Goal: Task Accomplishment & Management: Complete application form

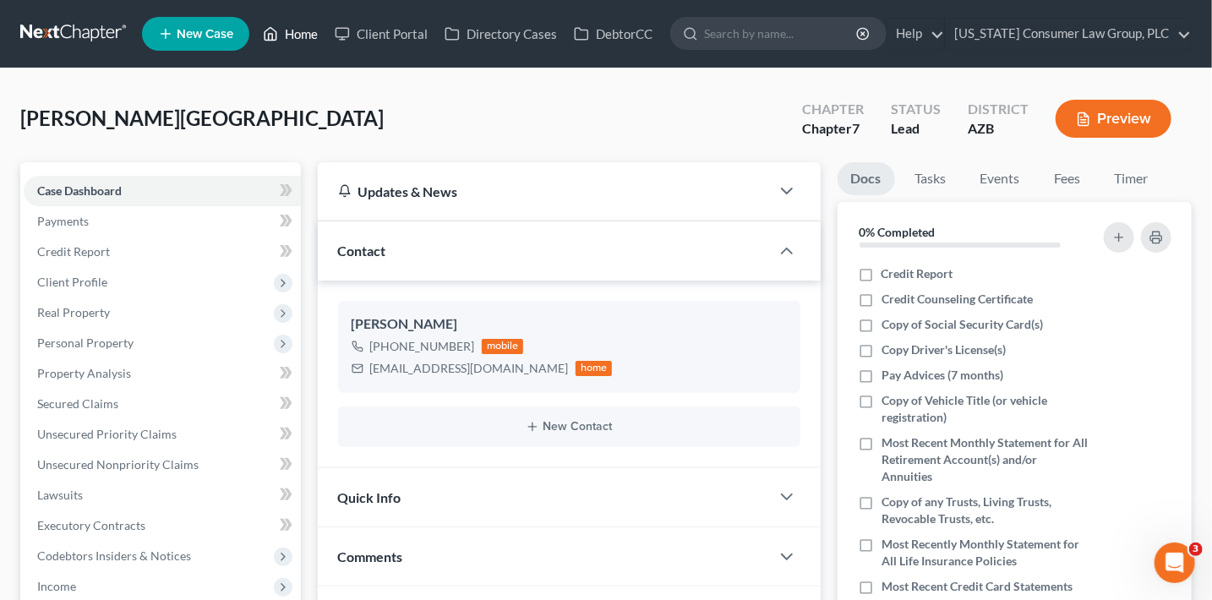
click at [300, 30] on link "Home" at bounding box center [290, 34] width 72 height 30
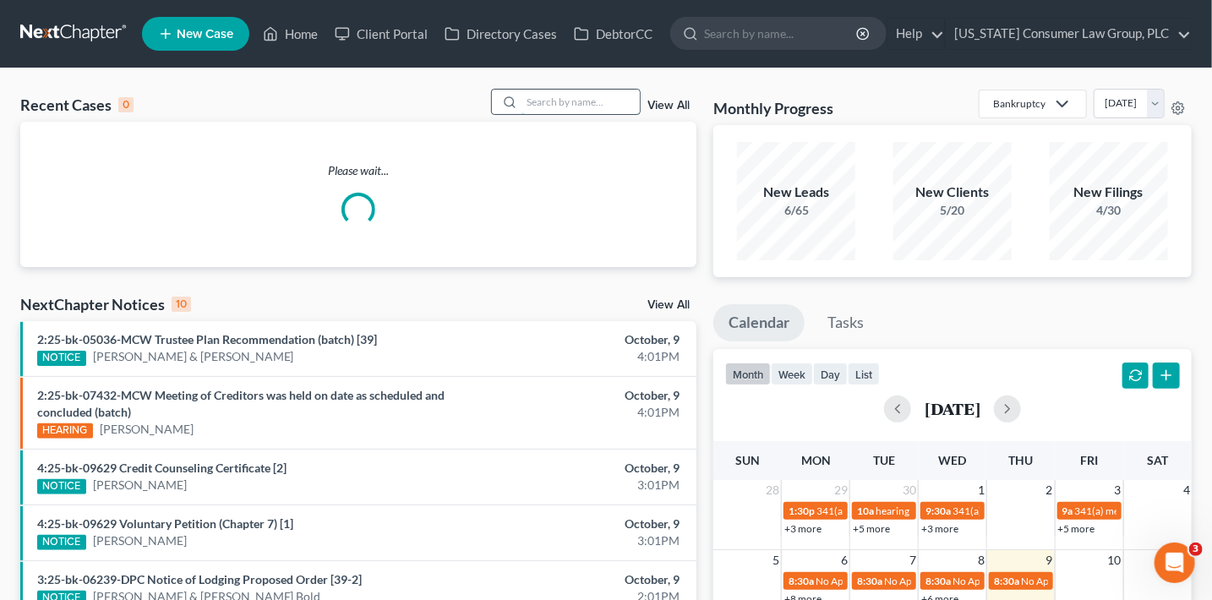
click at [547, 107] on input "search" at bounding box center [581, 102] width 118 height 25
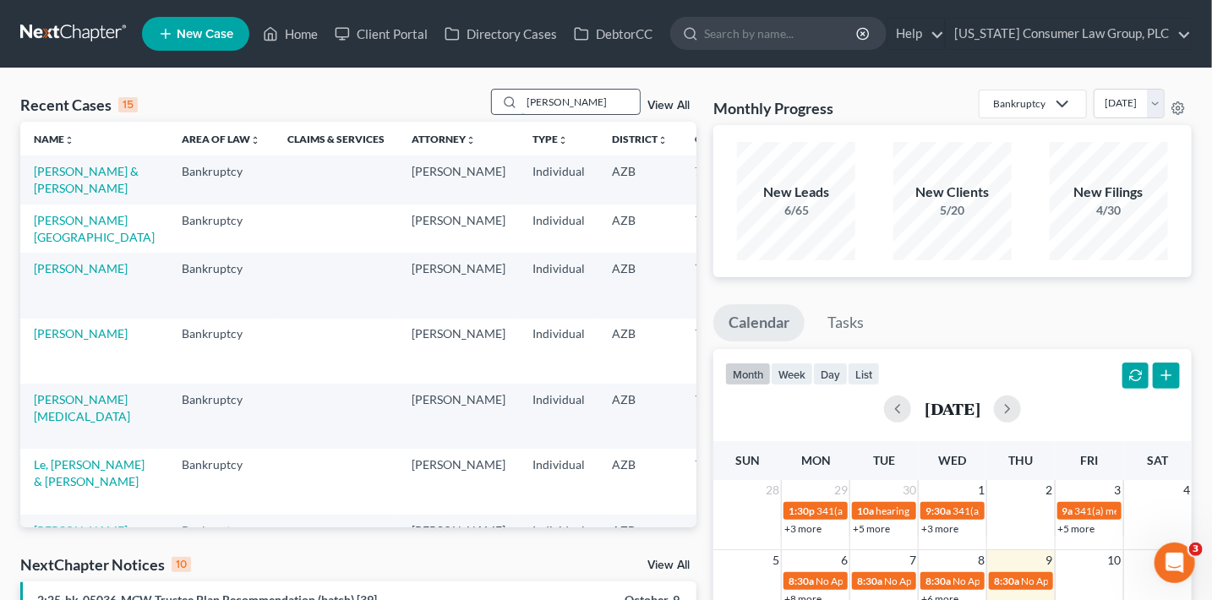
type input "[PERSON_NAME]"
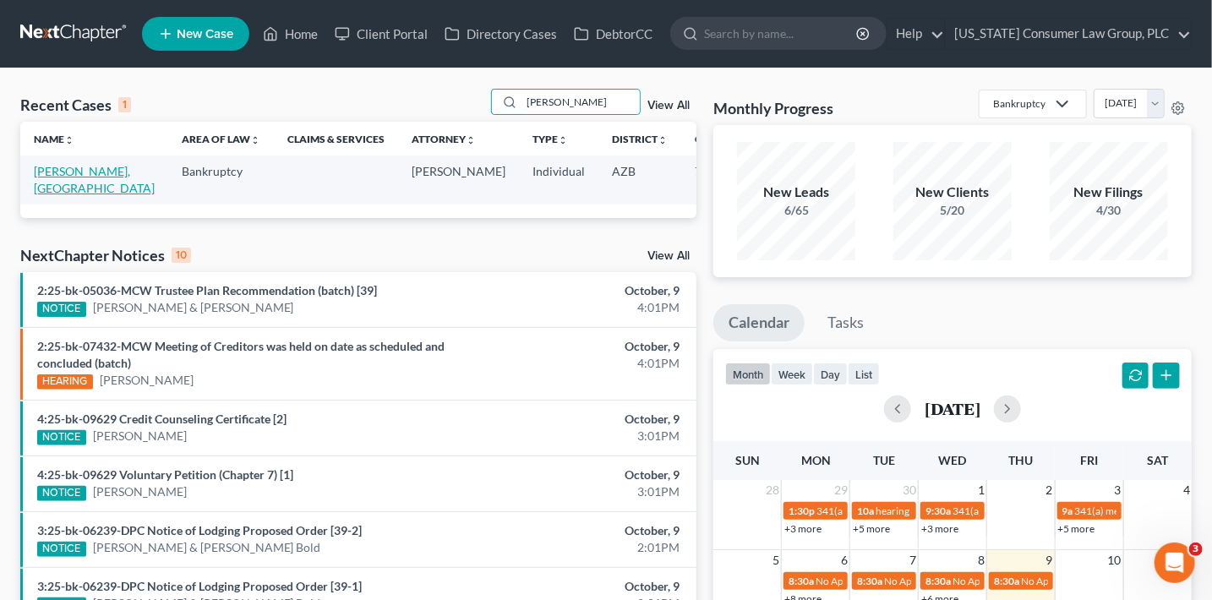
click at [51, 182] on link "[PERSON_NAME], [GEOGRAPHIC_DATA]" at bounding box center [94, 179] width 121 height 31
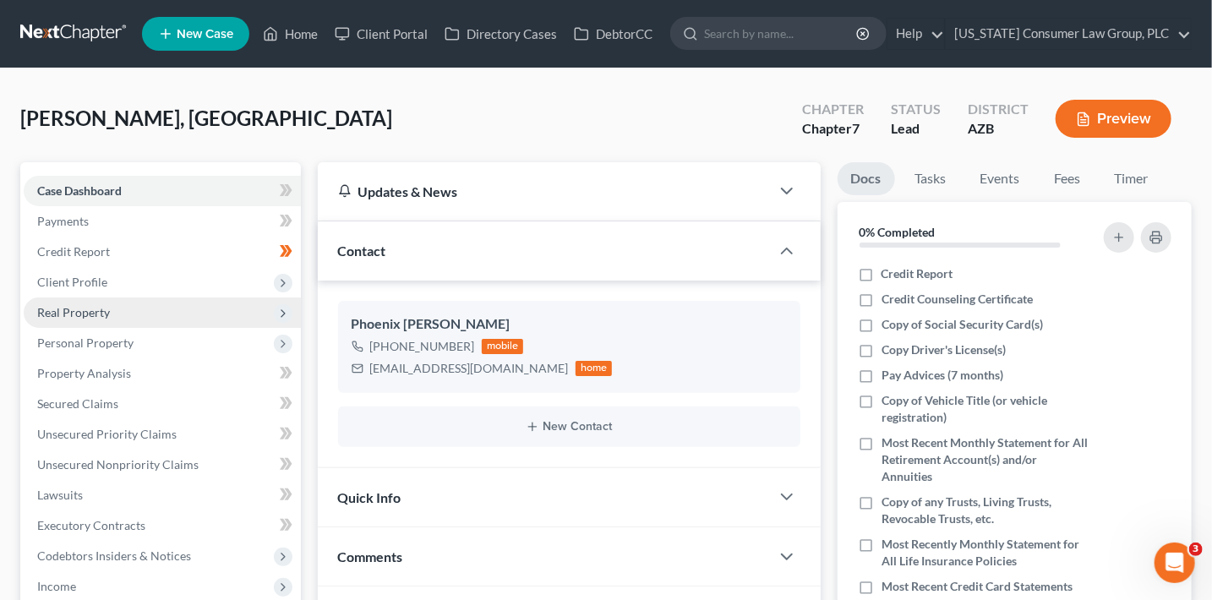
click at [117, 323] on span "Real Property" at bounding box center [162, 313] width 277 height 30
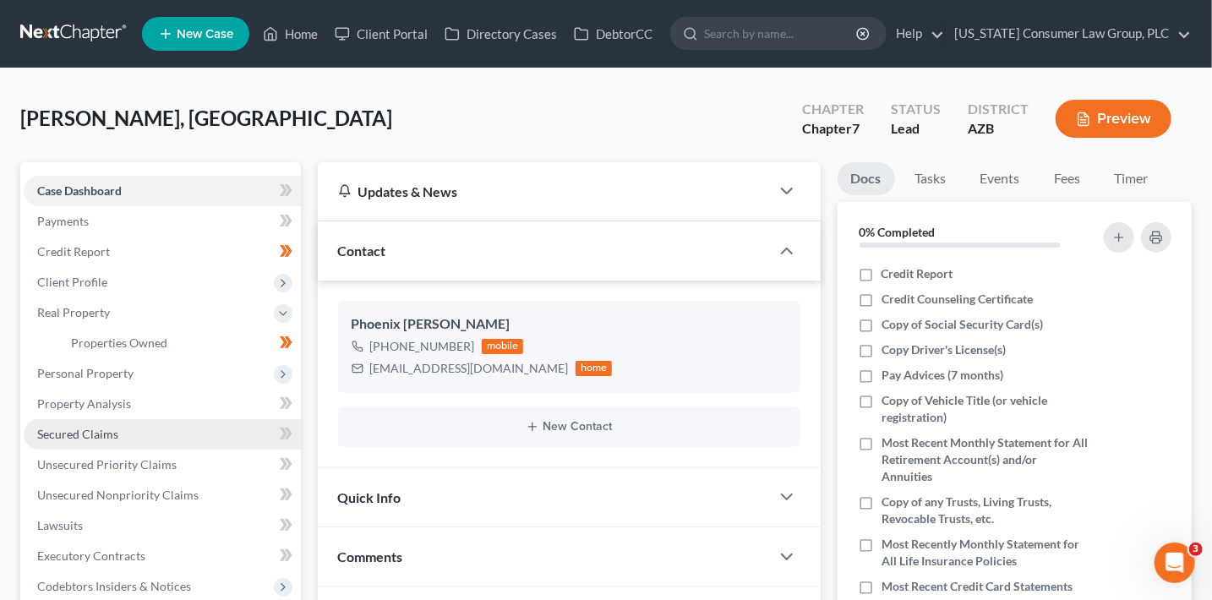
click at [127, 434] on link "Secured Claims" at bounding box center [162, 434] width 277 height 30
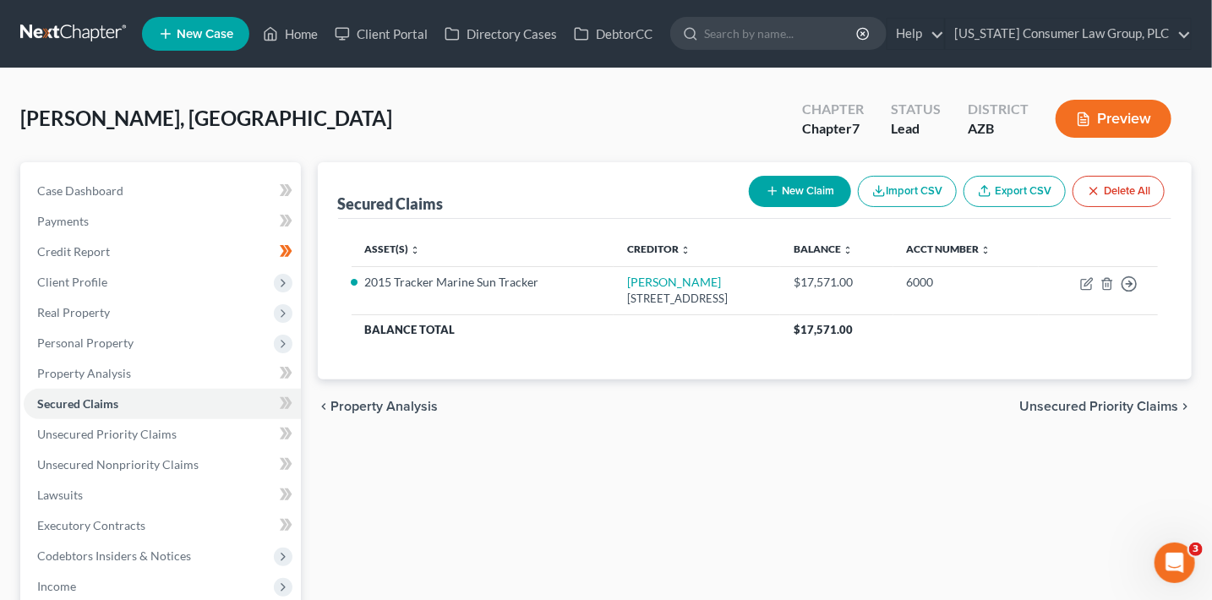
click at [798, 194] on button "New Claim" at bounding box center [800, 191] width 102 height 31
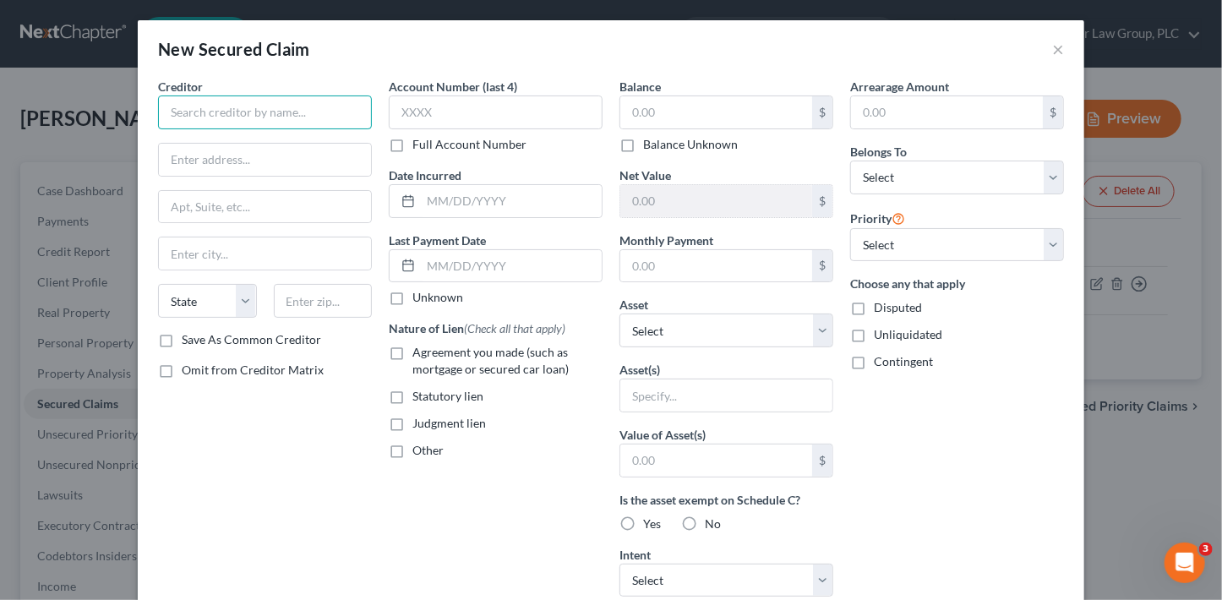
click at [308, 124] on input "text" at bounding box center [265, 113] width 214 height 34
type input "Chase Bank"
type input "[STREET_ADDRESS][US_STATE]"
type input "LA4-6633"
type input "71203"
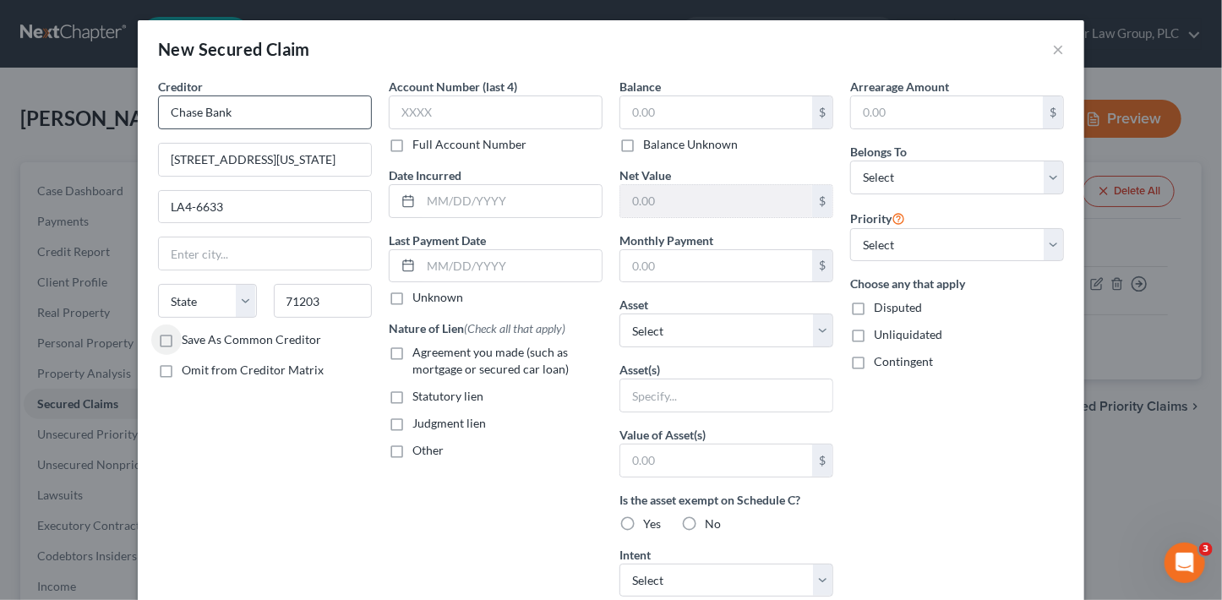
type input "Monroe"
select select "19"
click at [188, 331] on input "Save As Common Creditor" at bounding box center [193, 336] width 11 height 11
checkbox input "true"
click at [485, 108] on input "text" at bounding box center [496, 113] width 214 height 34
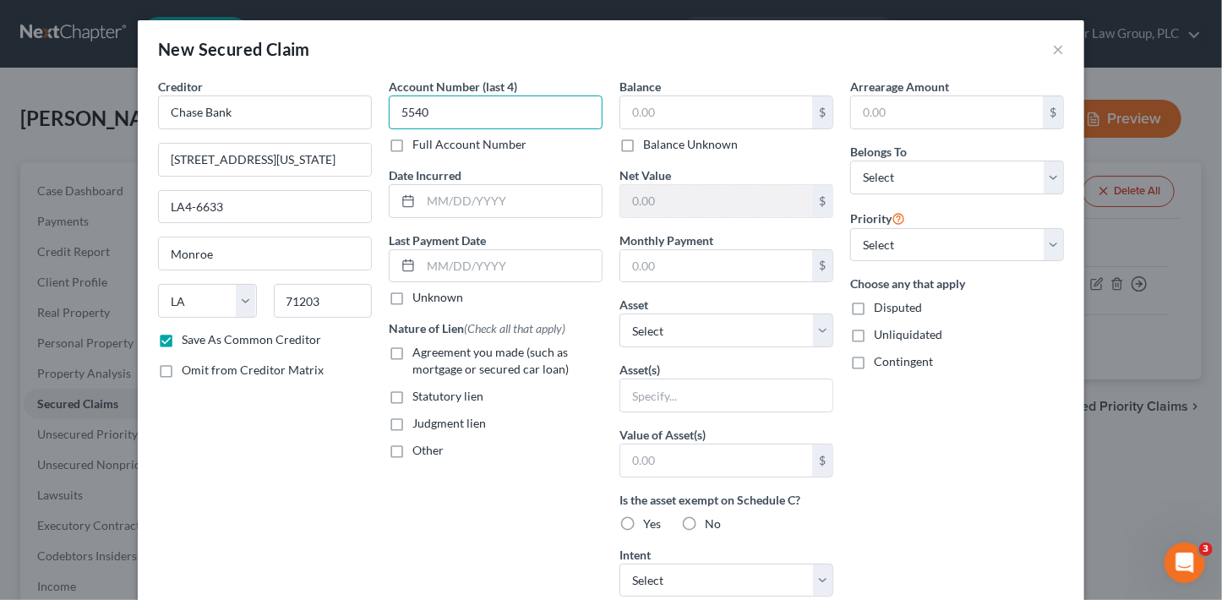
type input "5540"
click at [509, 352] on span "Agreement you made (such as mortgage or secured car loan)" at bounding box center [490, 360] width 156 height 31
click at [430, 352] on input "Agreement you made (such as mortgage or secured car loan)" at bounding box center [424, 349] width 11 height 11
checkbox input "true"
click at [684, 108] on input "text" at bounding box center [716, 112] width 192 height 32
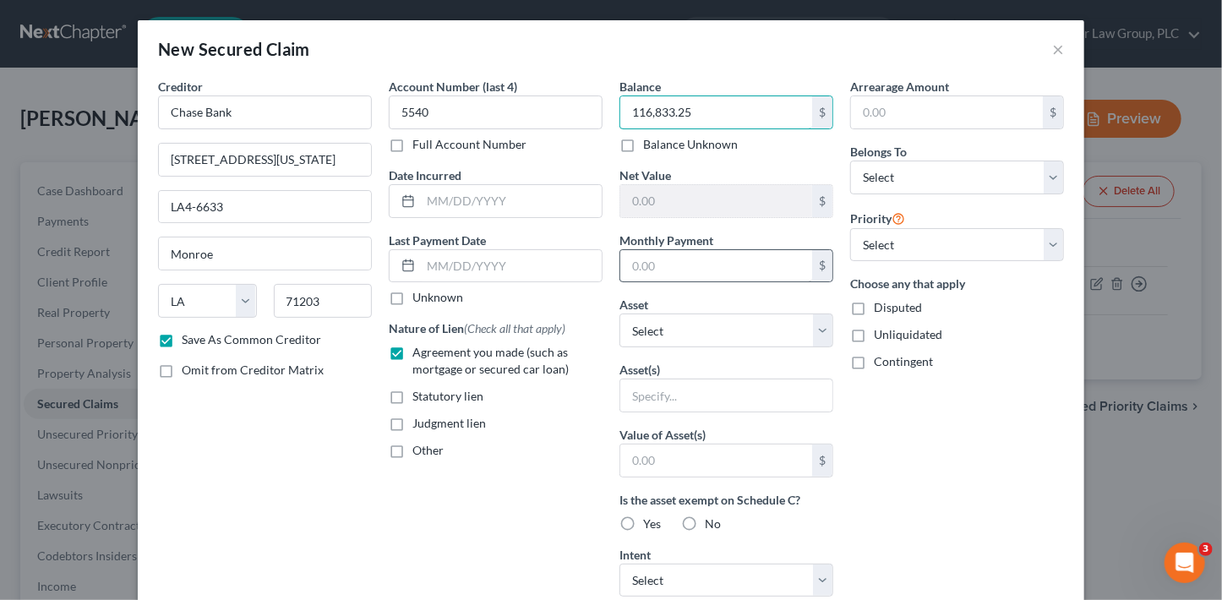
type input "116,833.25"
click at [696, 275] on input "text" at bounding box center [716, 266] width 192 height 32
type input "1,353.89"
click at [685, 325] on select "Select Other Multiple Assets [STREET_ADDRESS][PERSON_NAME] - $556000.0 2008 For…" at bounding box center [727, 331] width 214 height 34
select select "2"
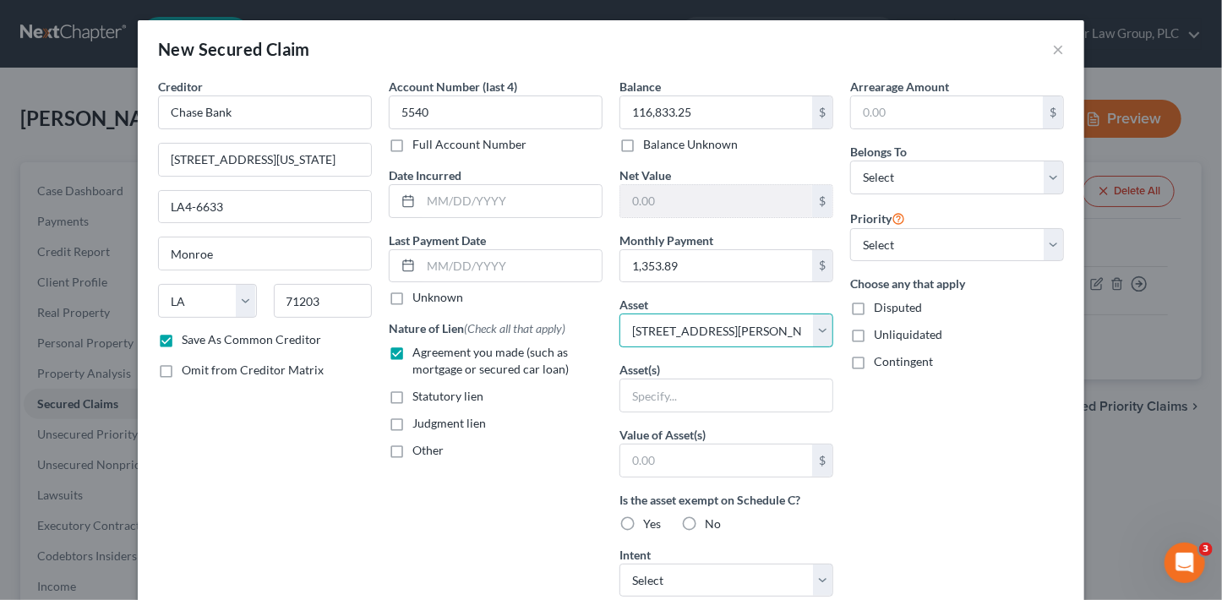
click at [620, 314] on select "Select Other Multiple Assets [STREET_ADDRESS][PERSON_NAME] - $556000.0 2008 For…" at bounding box center [727, 331] width 214 height 34
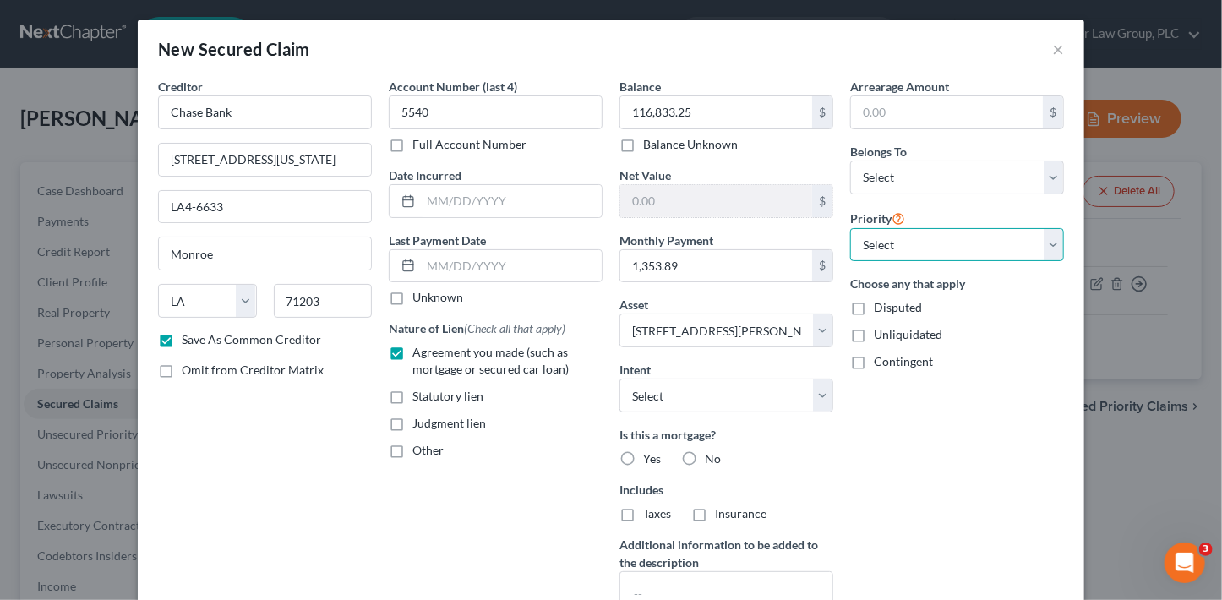
click at [926, 241] on select "Select 1st 2nd 3rd 4th 5th 6th 7th 8th 9th 10th 11th 12th 13th 14th 15th 16th 1…" at bounding box center [957, 245] width 214 height 34
select select "0"
click at [850, 228] on select "Select 1st 2nd 3rd 4th 5th 6th 7th 8th 9th 10th 11th 12th 13th 14th 15th 16th 1…" at bounding box center [957, 245] width 214 height 34
click at [925, 180] on select "Select Debtor 1 Only Debtor 2 Only Debtor 1 And Debtor 2 Only At Least One Of T…" at bounding box center [957, 178] width 214 height 34
select select "3"
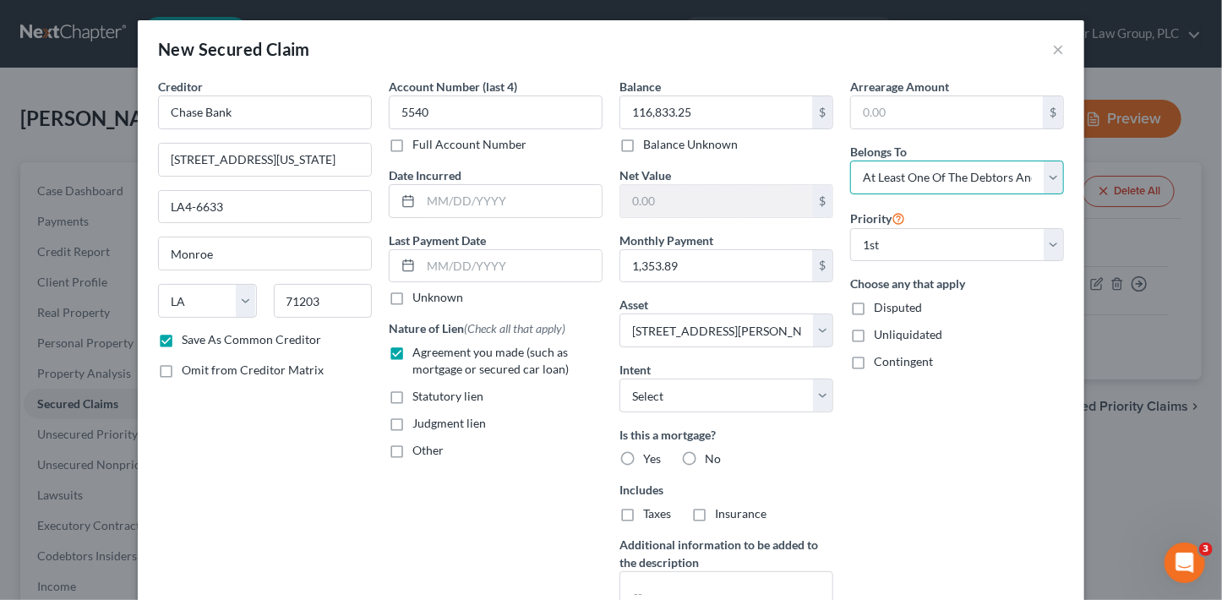
click at [850, 161] on select "Select Debtor 1 Only Debtor 2 Only Debtor 1 And Debtor 2 Only At Least One Of T…" at bounding box center [957, 178] width 214 height 34
click at [963, 421] on div "Arrearage Amount $ Belongs To * Select Debtor 1 Only Debtor 2 Only Debtor 1 And…" at bounding box center [957, 363] width 231 height 570
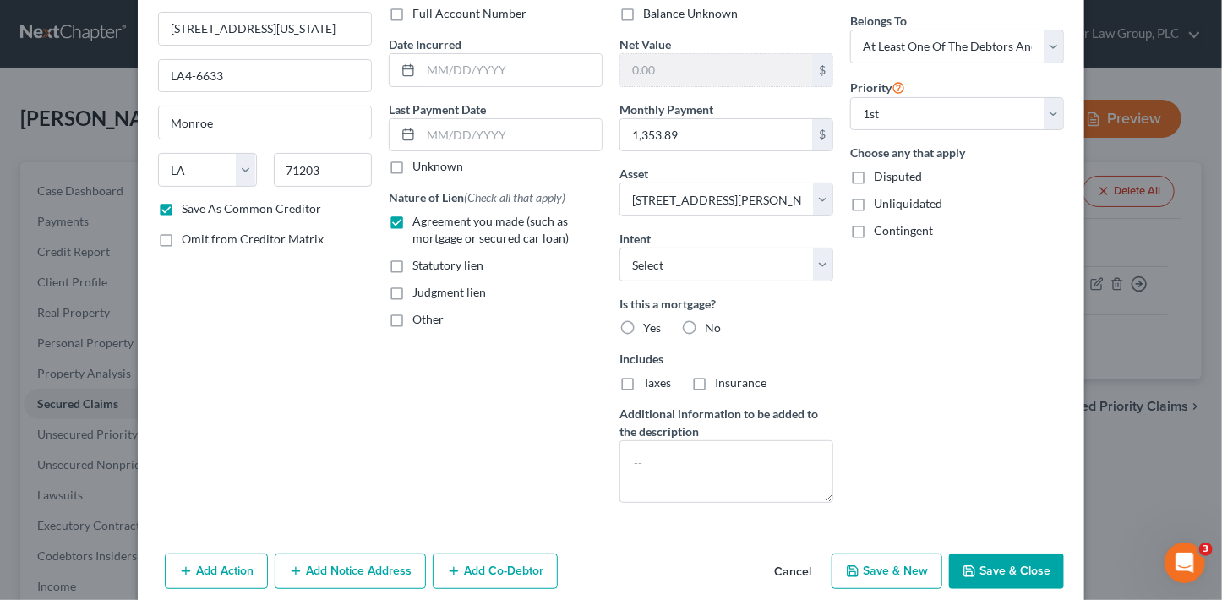
scroll to position [152, 0]
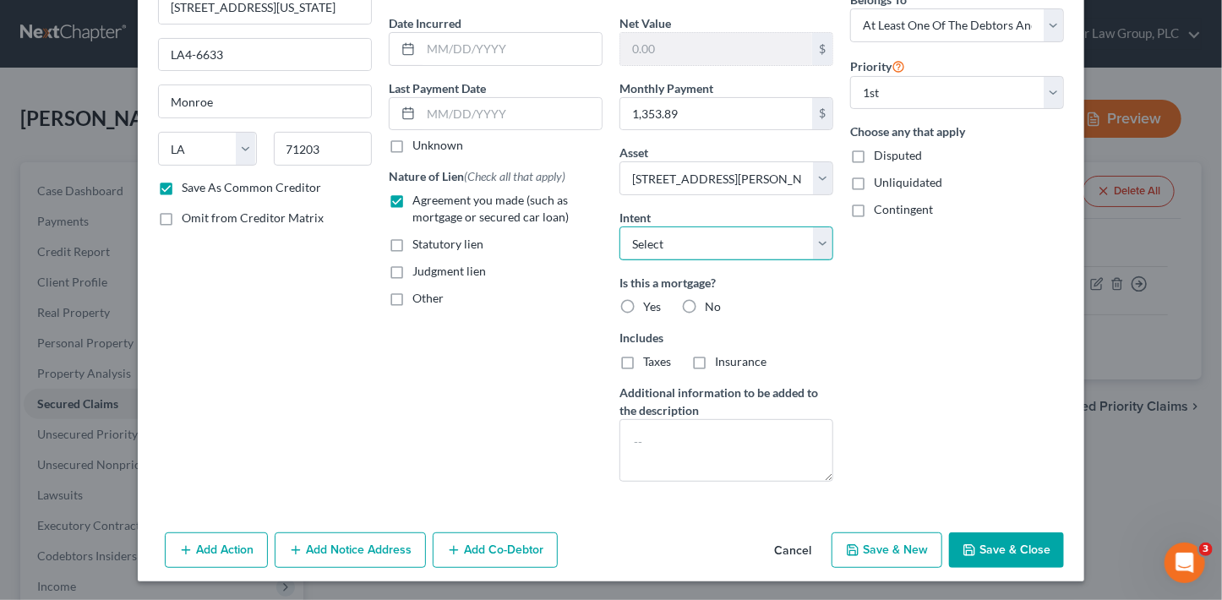
click at [738, 246] on select "Select Surrender Redeem Reaffirm Avoid Other" at bounding box center [727, 244] width 214 height 34
select select "4"
click at [620, 227] on select "Select Surrender Redeem Reaffirm Avoid Other" at bounding box center [727, 244] width 214 height 34
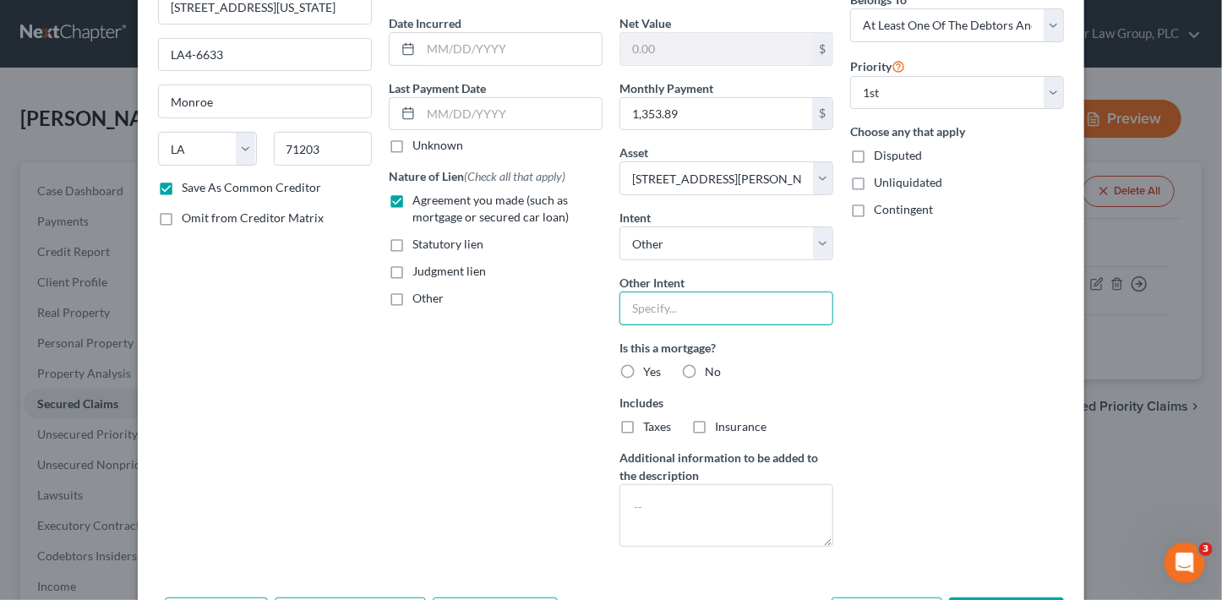
click at [690, 307] on input "text" at bounding box center [727, 309] width 214 height 34
type input "Retain and continue to pay"
click at [643, 370] on label "Yes" at bounding box center [652, 371] width 18 height 17
click at [650, 370] on input "Yes" at bounding box center [655, 368] width 11 height 11
radio input "true"
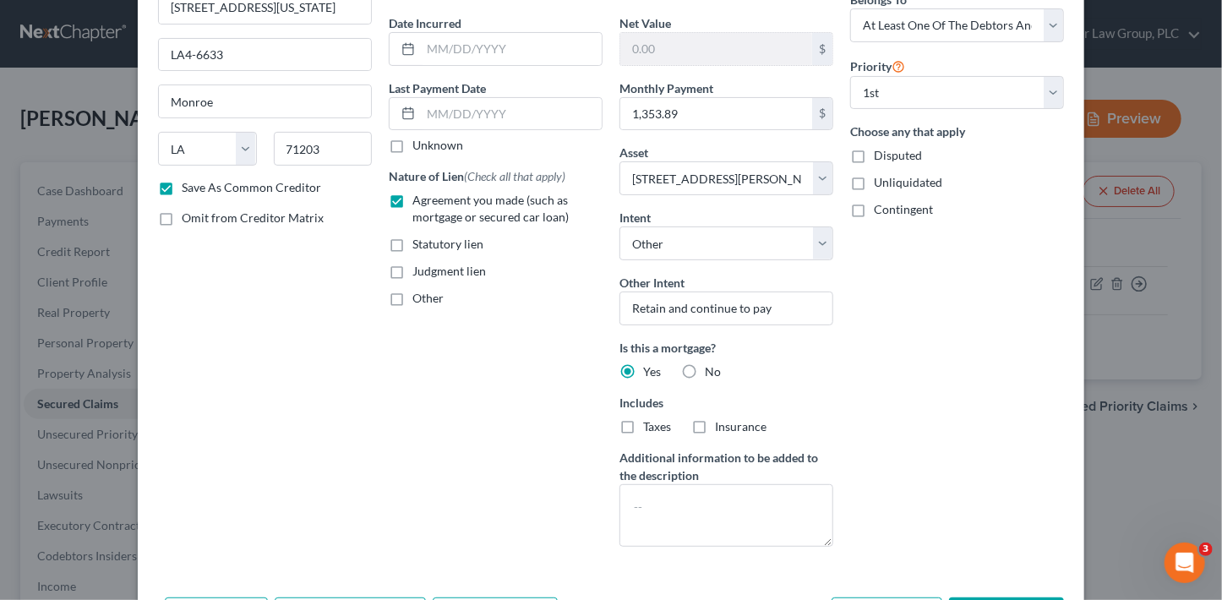
click at [645, 429] on span "Taxes" at bounding box center [657, 426] width 28 height 14
click at [650, 429] on input "Taxes" at bounding box center [655, 423] width 11 height 11
checkbox input "true"
click at [725, 420] on span "Insurance" at bounding box center [741, 426] width 52 height 14
click at [725, 420] on input "Insurance" at bounding box center [727, 423] width 11 height 11
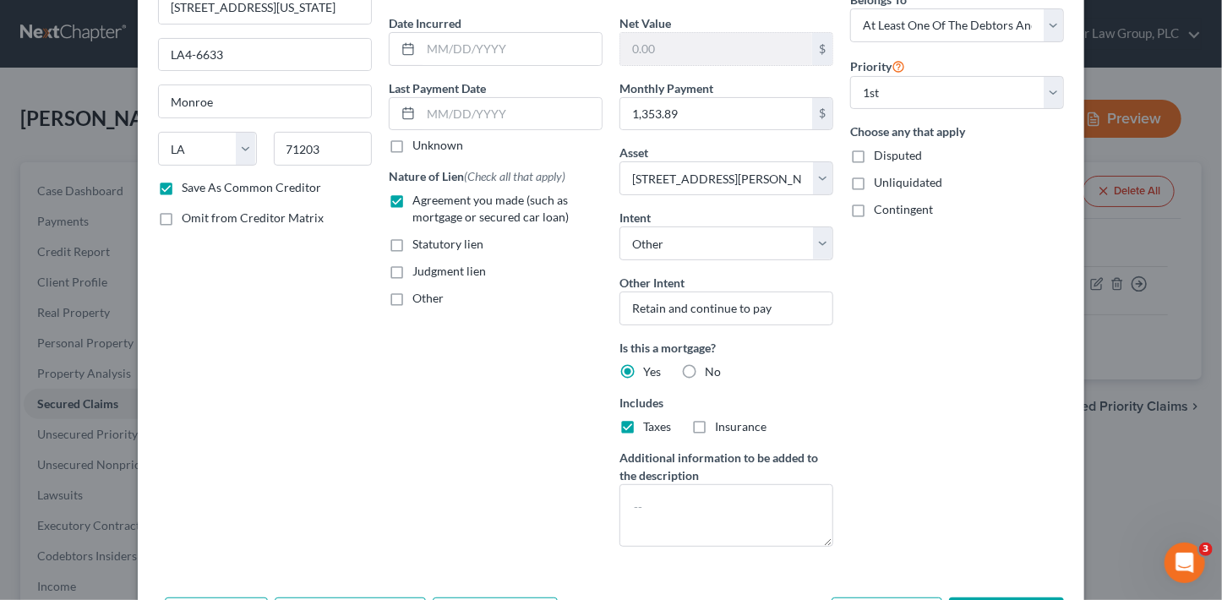
checkbox input "true"
click at [696, 507] on textarea at bounding box center [727, 515] width 214 height 63
paste textarea "Debtor is not personally obligated on this loan. Mortgage remains in name of [P…"
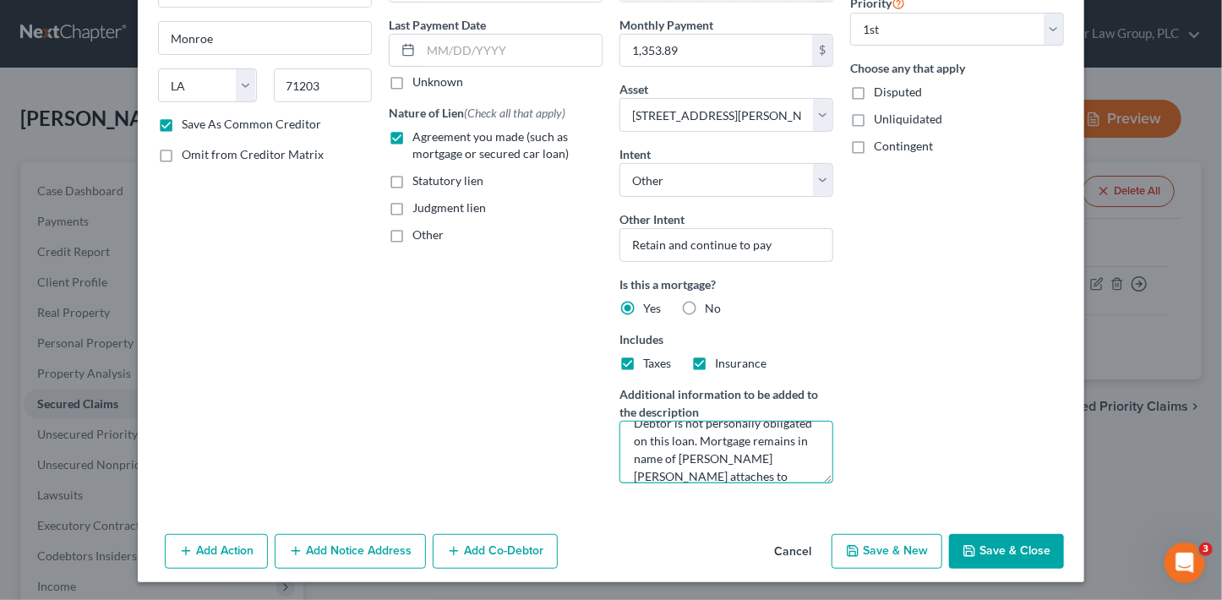
scroll to position [216, 0]
type textarea "Debtor is not personally obligated on this loan. Mortgage remains in name of [P…"
click at [1030, 553] on button "Save & Close" at bounding box center [1006, 551] width 115 height 36
checkbox input "false"
select select
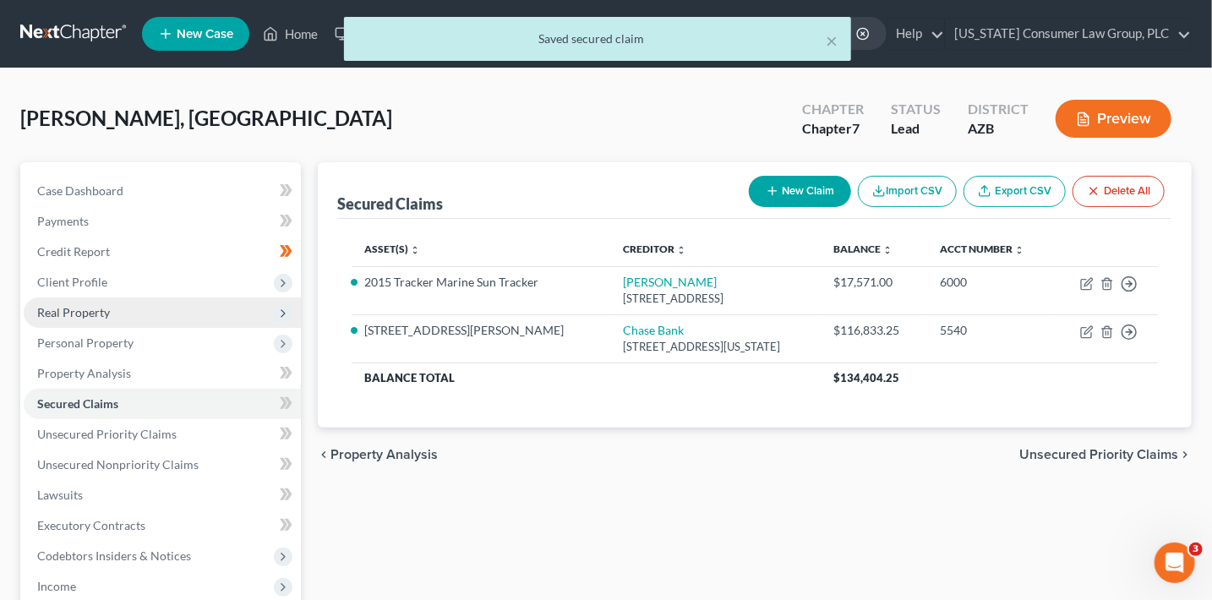
click at [101, 316] on span "Real Property" at bounding box center [73, 312] width 73 height 14
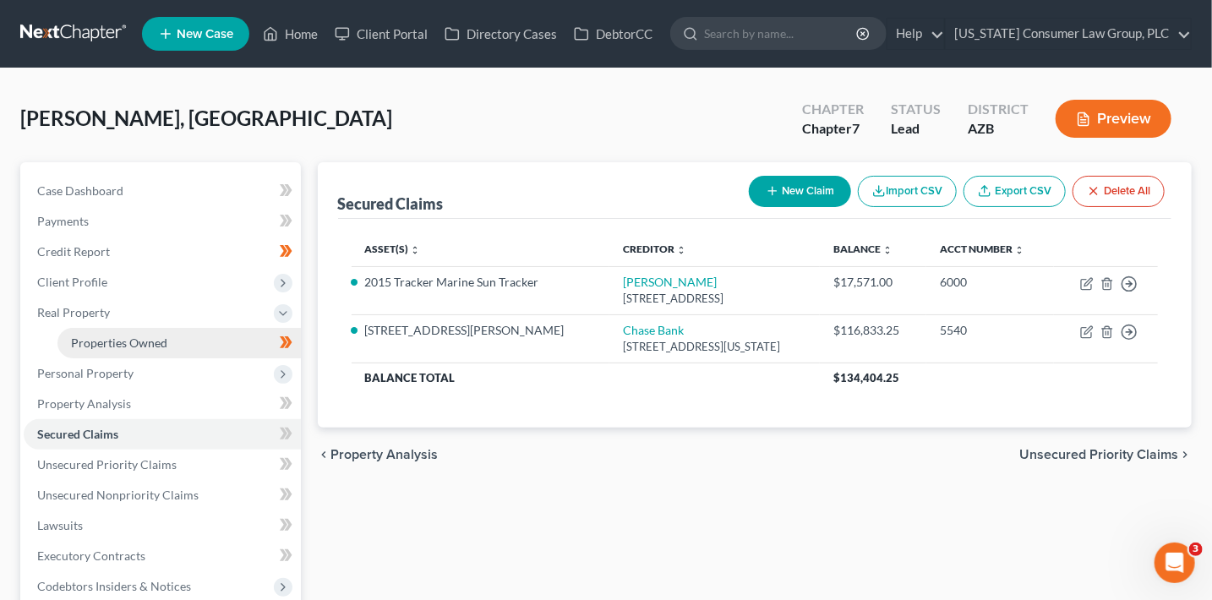
click at [137, 338] on span "Properties Owned" at bounding box center [119, 343] width 96 height 14
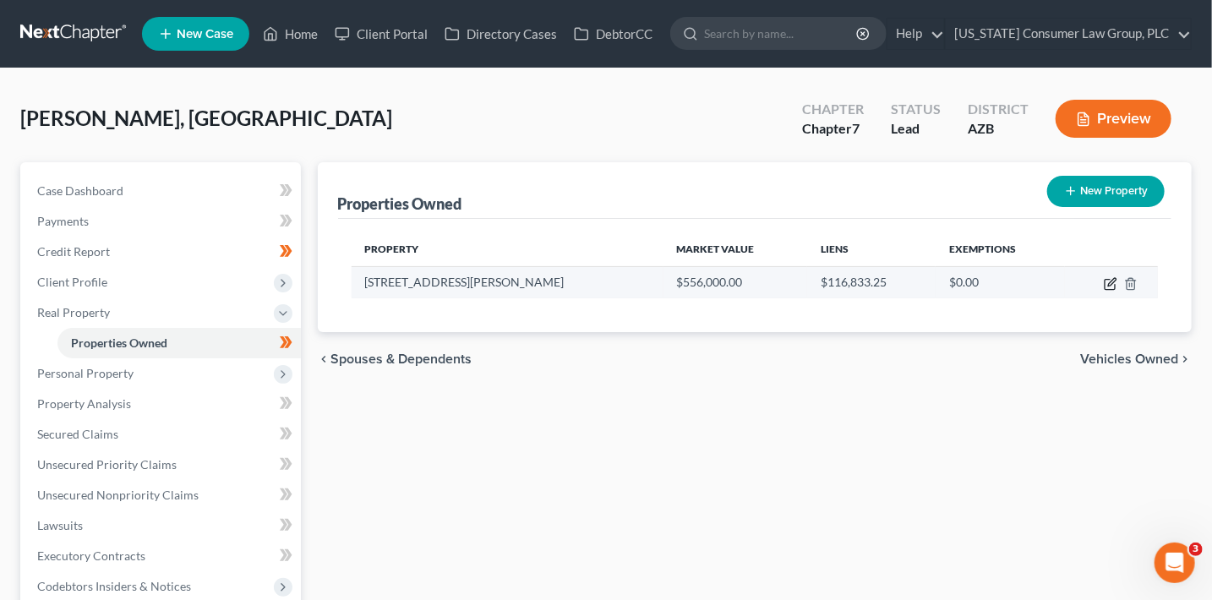
click at [1110, 284] on icon "button" at bounding box center [1112, 282] width 8 height 8
select select "3"
select select "0"
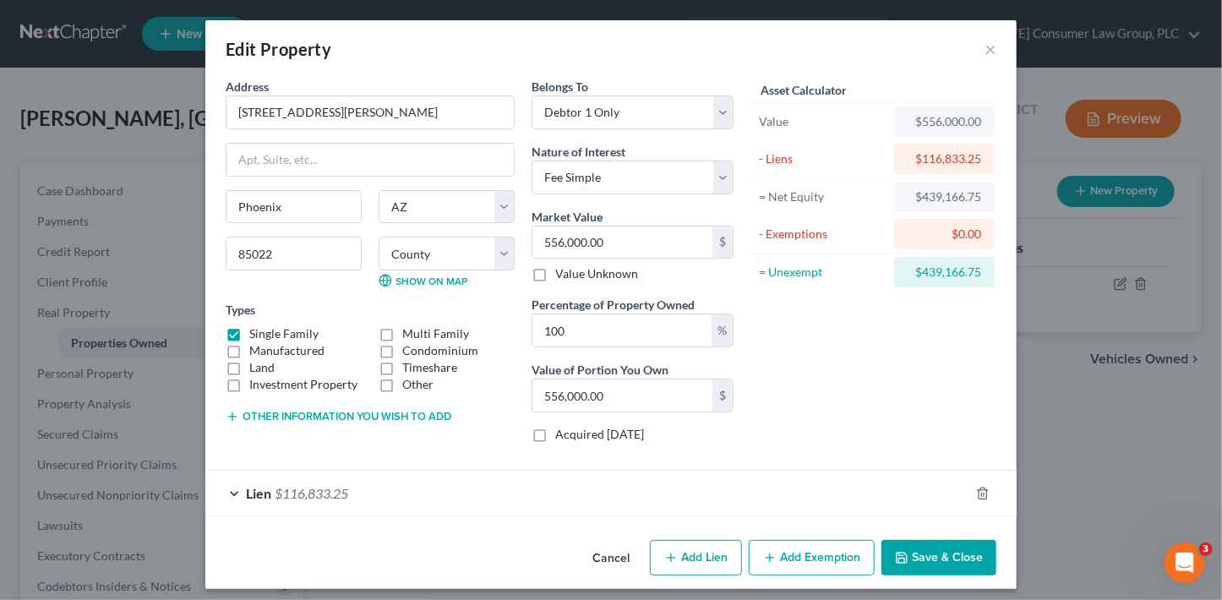
click at [816, 555] on button "Add Exemption" at bounding box center [812, 558] width 126 height 36
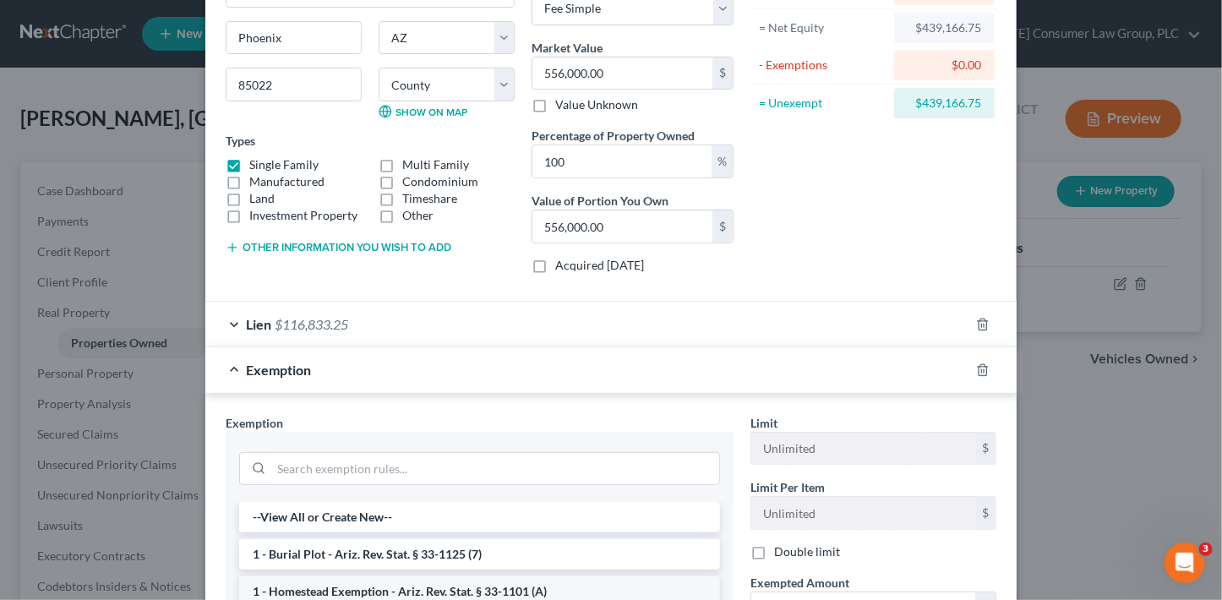
scroll to position [182, 0]
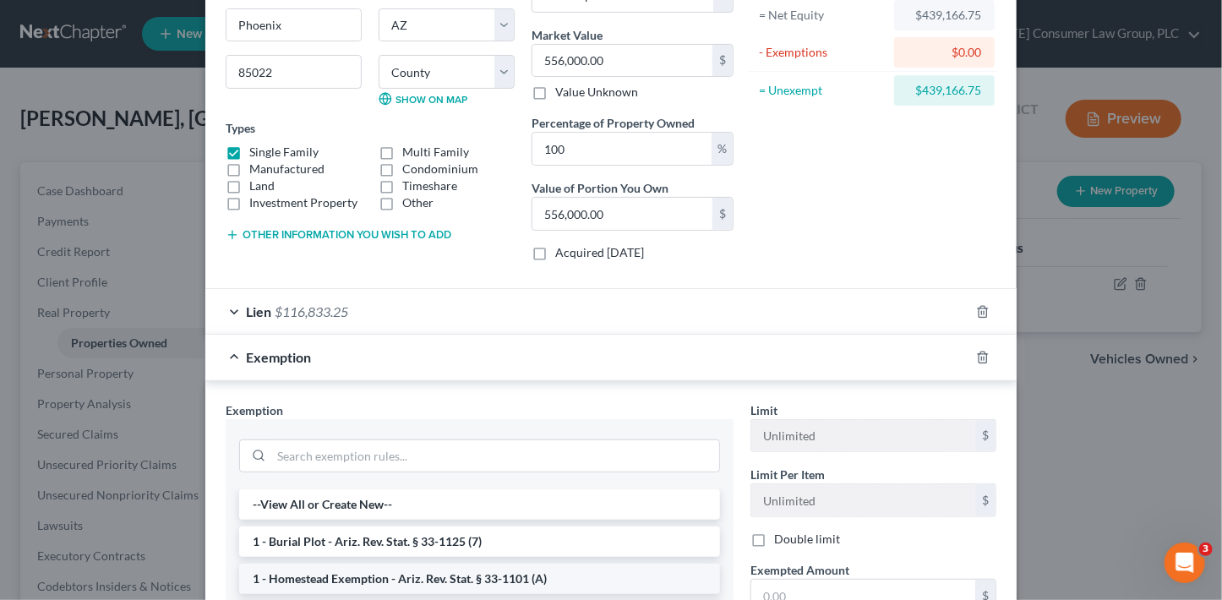
click at [494, 579] on li "1 - Homestead Exemption - Ariz. Rev. Stat. § 33-1101 (A)" at bounding box center [479, 579] width 481 height 30
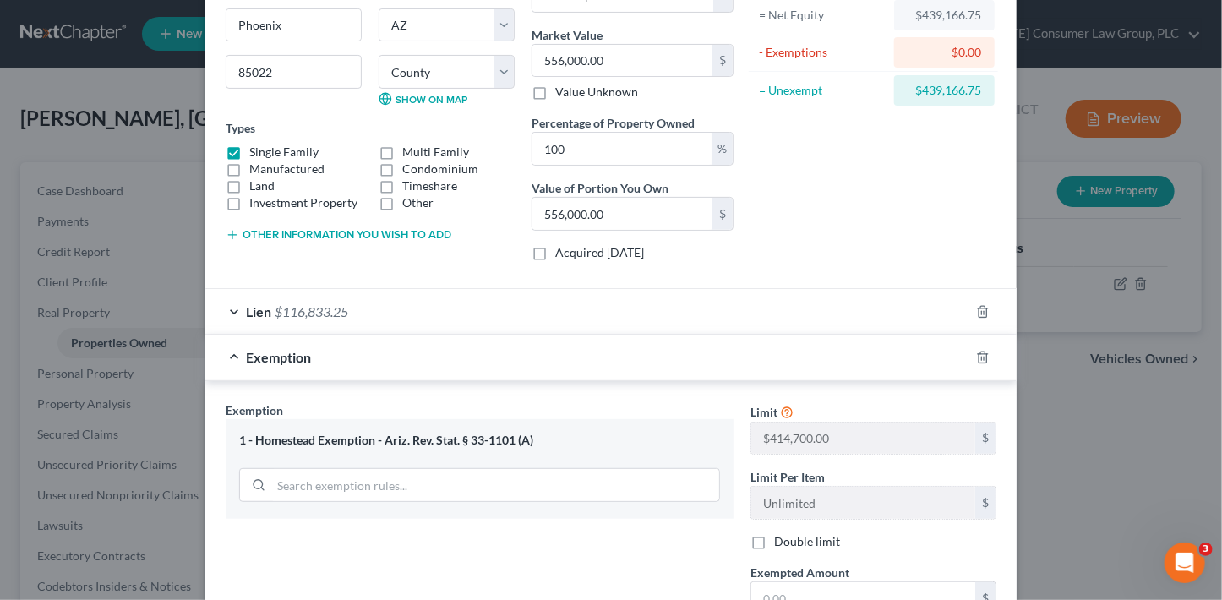
click at [841, 577] on label "Exempted Amount *" at bounding box center [800, 573] width 99 height 18
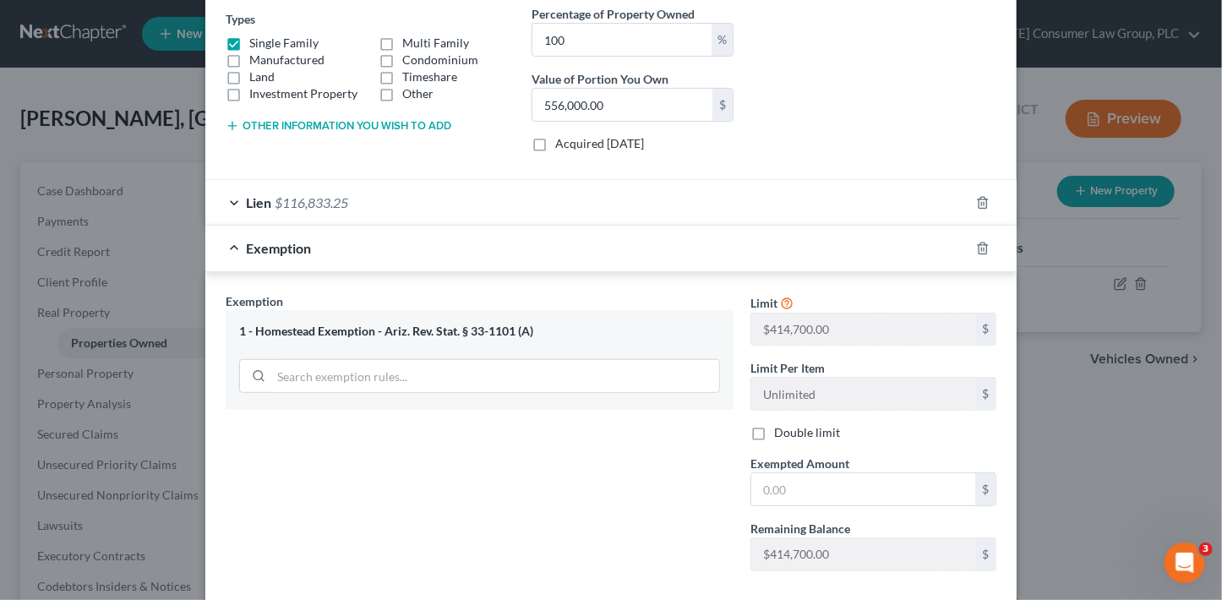
scroll to position [347, 0]
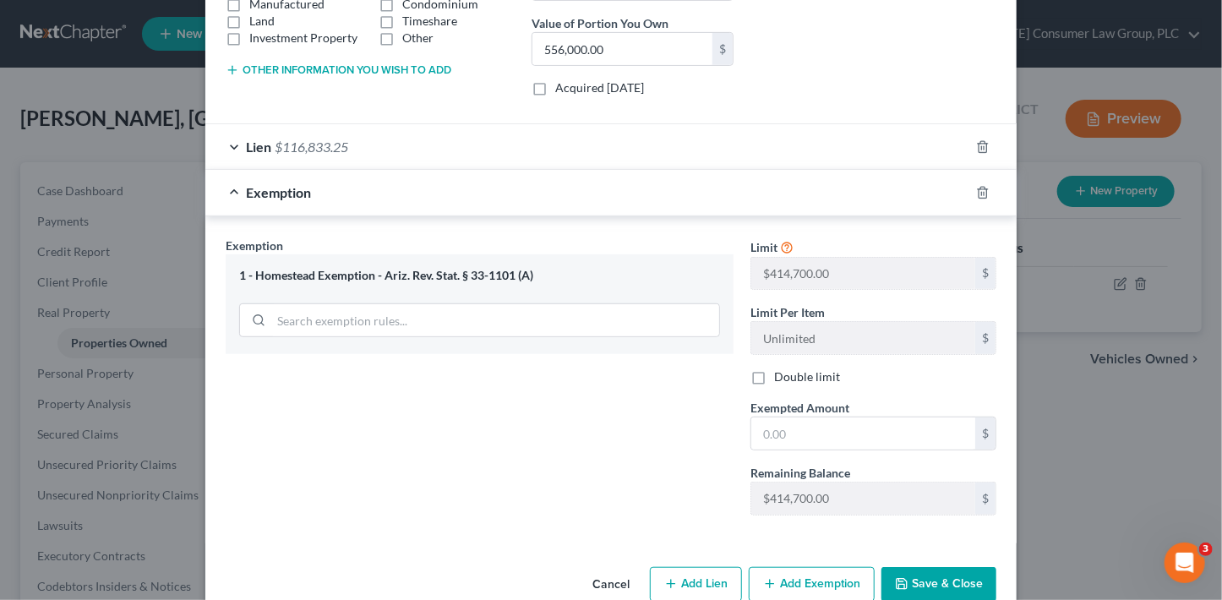
click at [769, 393] on div "Limit $414,700.00 $ Limit Per Item Unlimited $ Double limit Exempted Amount * $…" at bounding box center [873, 383] width 263 height 292
click at [767, 424] on input "text" at bounding box center [863, 434] width 224 height 32
type input "425,200"
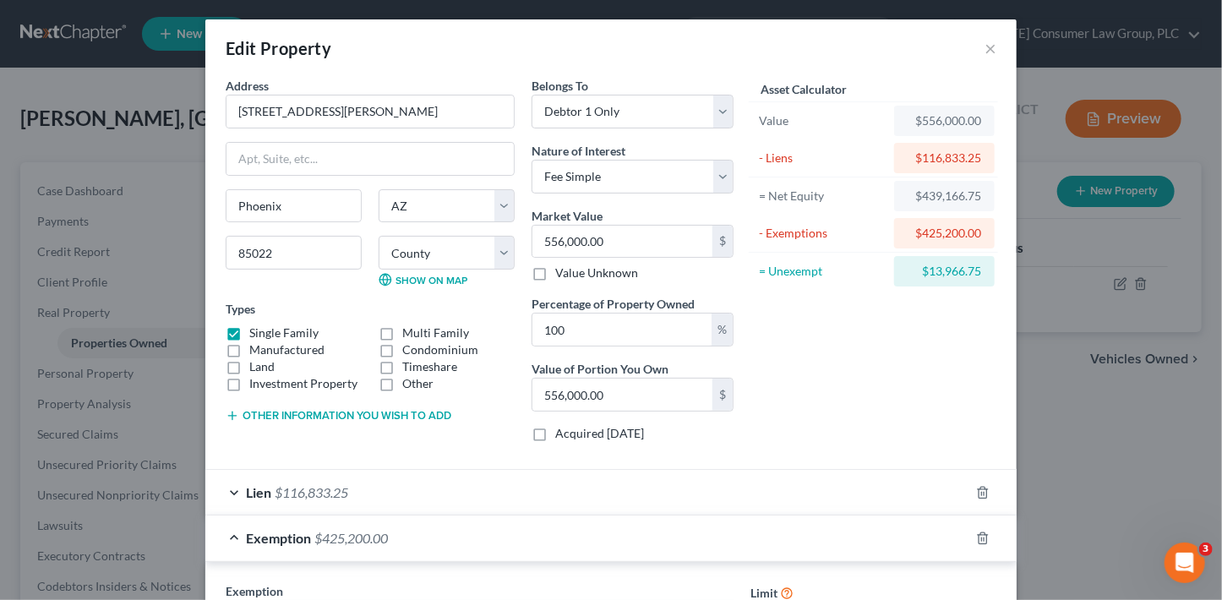
scroll to position [0, 0]
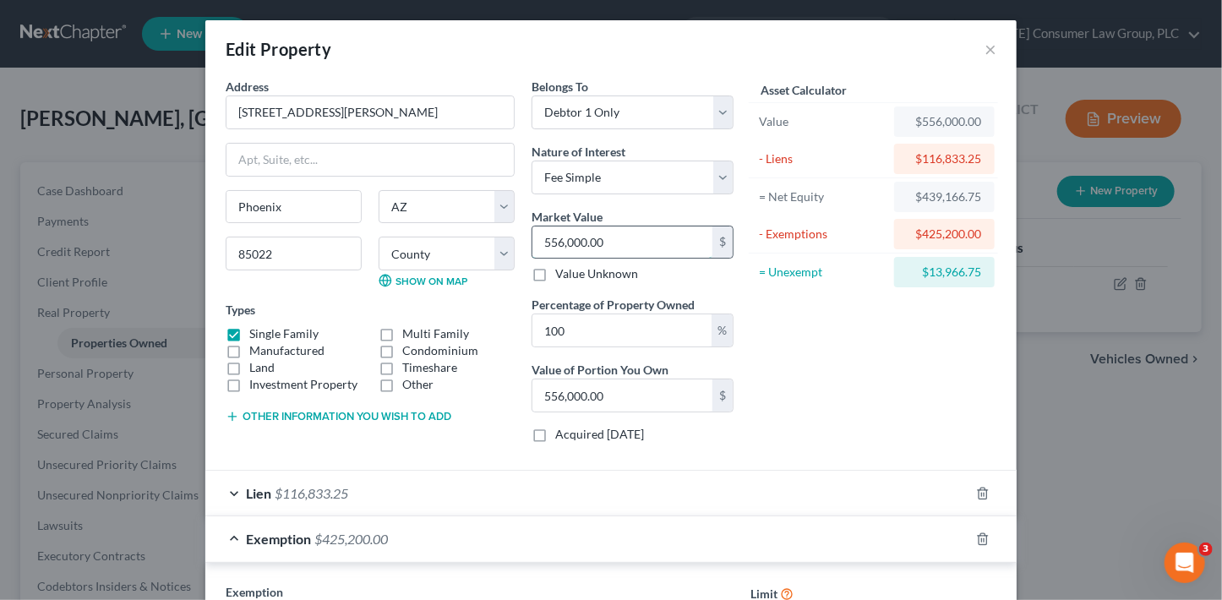
click at [620, 238] on input "556,000.00" at bounding box center [623, 243] width 180 height 32
type input "5"
type input "5.00"
type input "51"
type input "51.00"
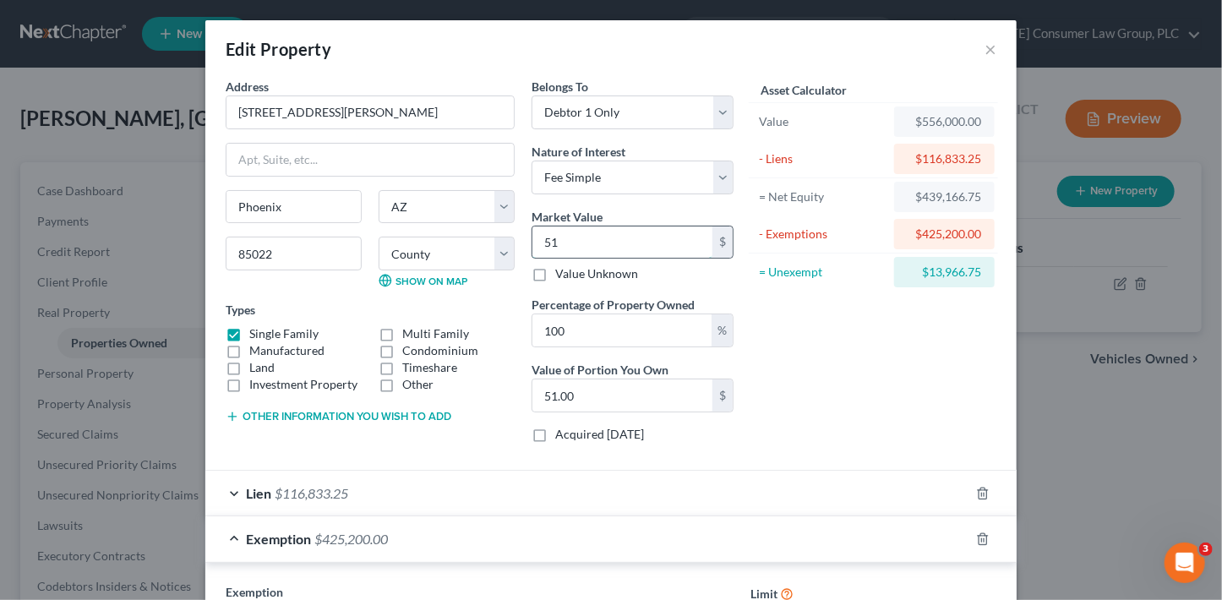
type input "513"
type input "513.00"
type input "5138"
type input "5,138.00"
type input "5,1380"
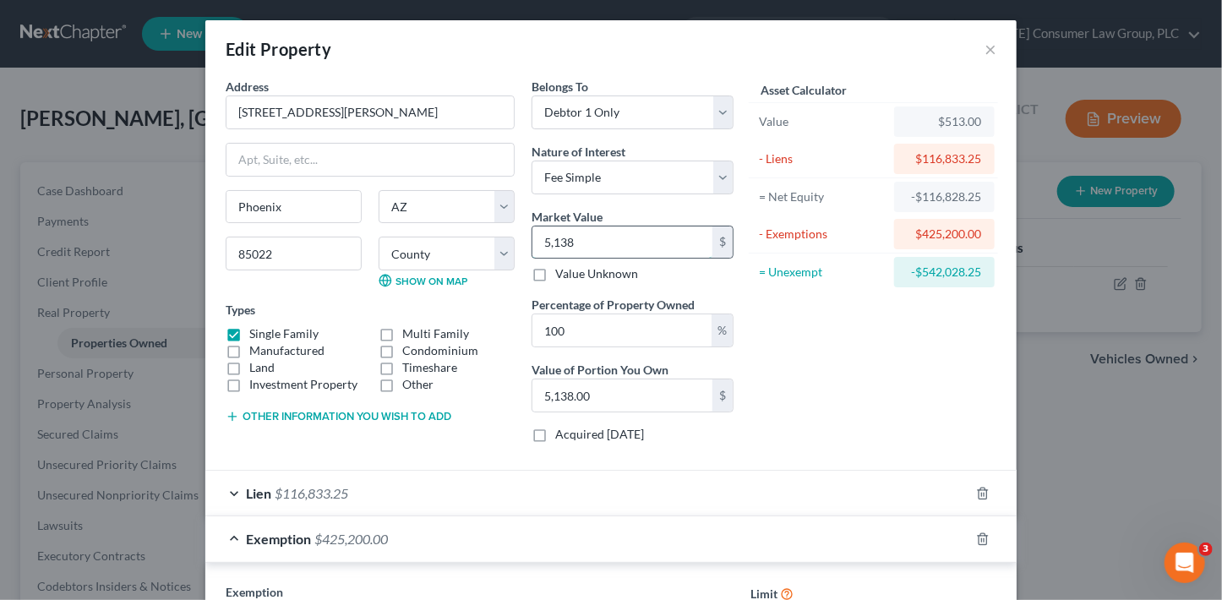
type input "51,380.00"
type input "51,3800"
type input "513,800.00"
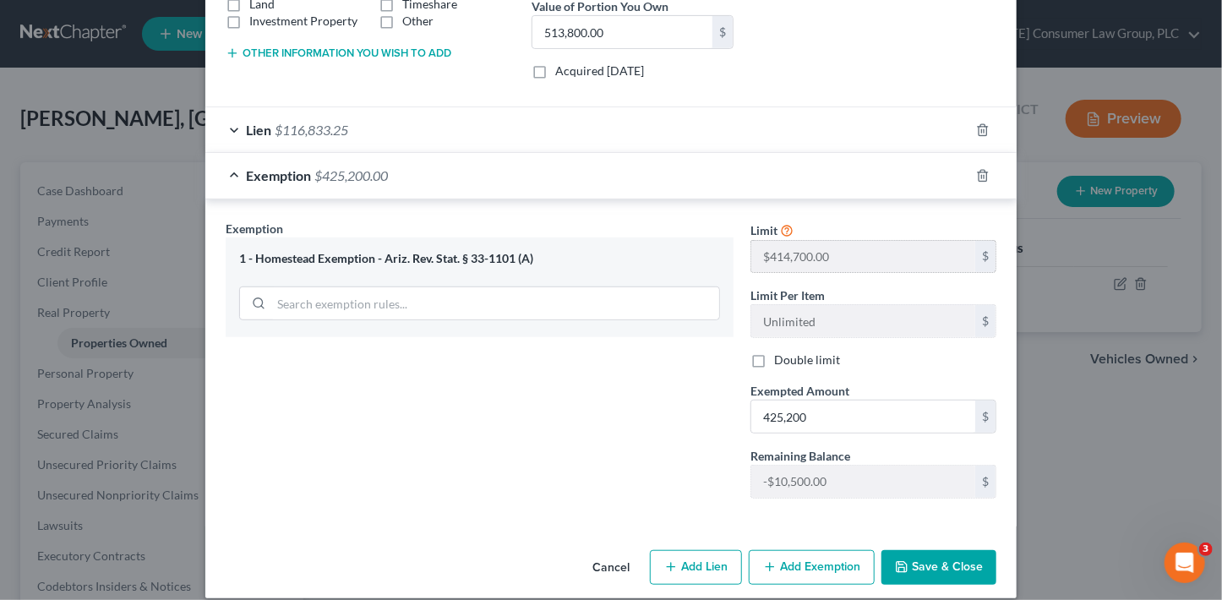
scroll to position [379, 0]
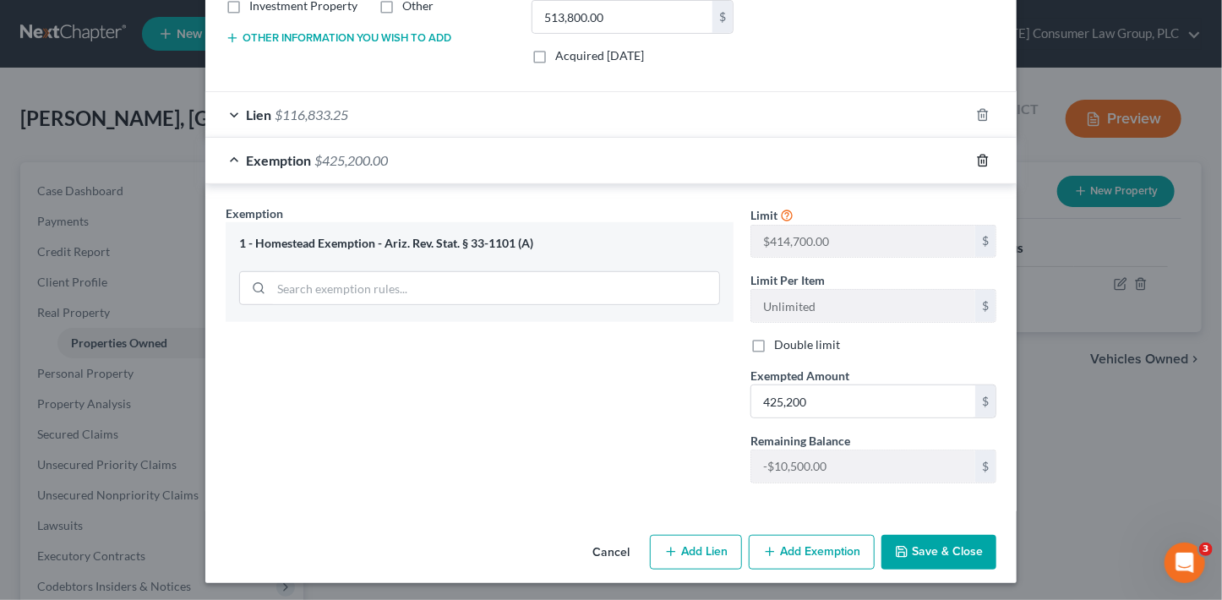
type input "513,800"
click at [978, 156] on icon "button" at bounding box center [983, 161] width 14 height 14
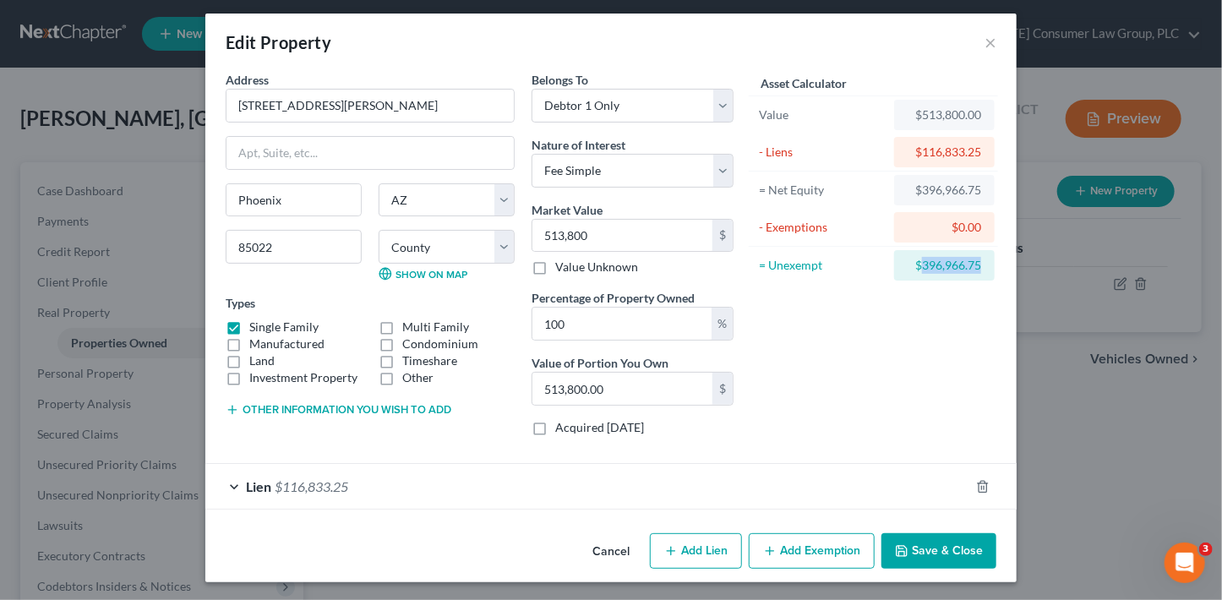
drag, startPoint x: 976, startPoint y: 265, endPoint x: 917, endPoint y: 265, distance: 59.2
click at [917, 265] on div "$396,966.75" at bounding box center [944, 265] width 101 height 30
copy div "396,966.75"
click at [815, 553] on button "Add Exemption" at bounding box center [812, 551] width 126 height 36
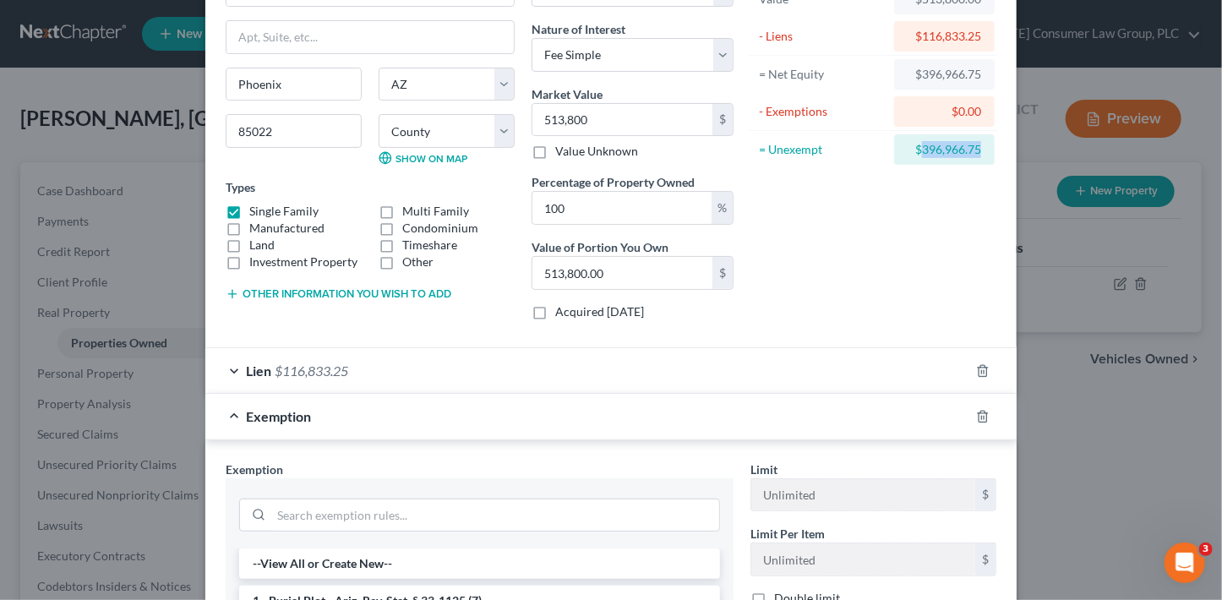
scroll to position [276, 0]
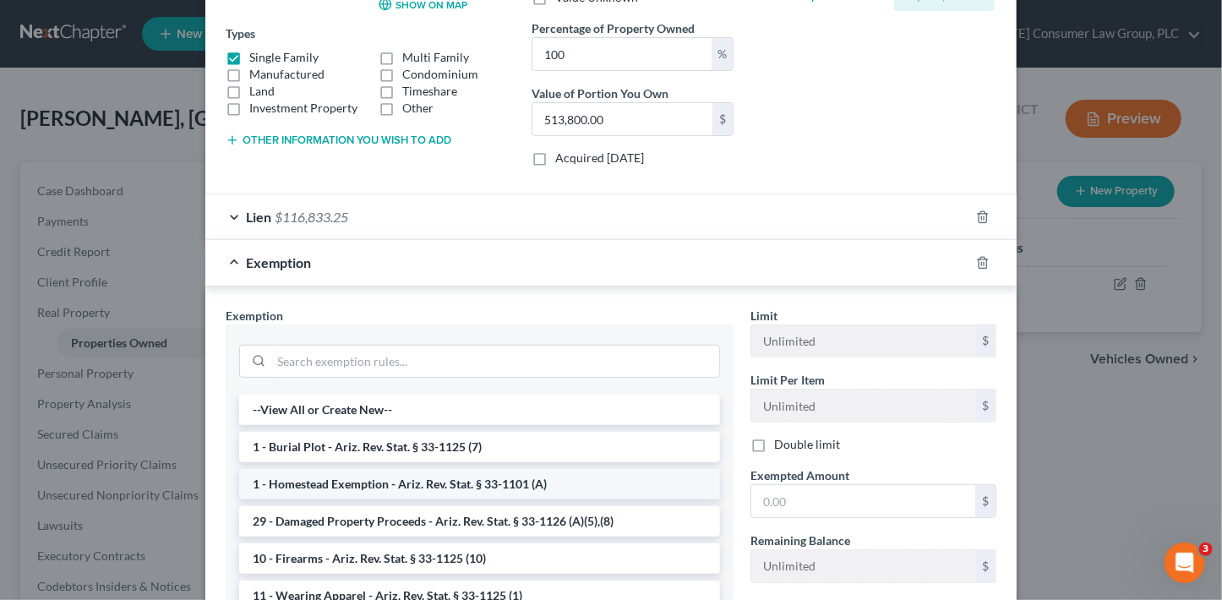
click at [476, 483] on li "1 - Homestead Exemption - Ariz. Rev. Stat. § 33-1101 (A)" at bounding box center [479, 484] width 481 height 30
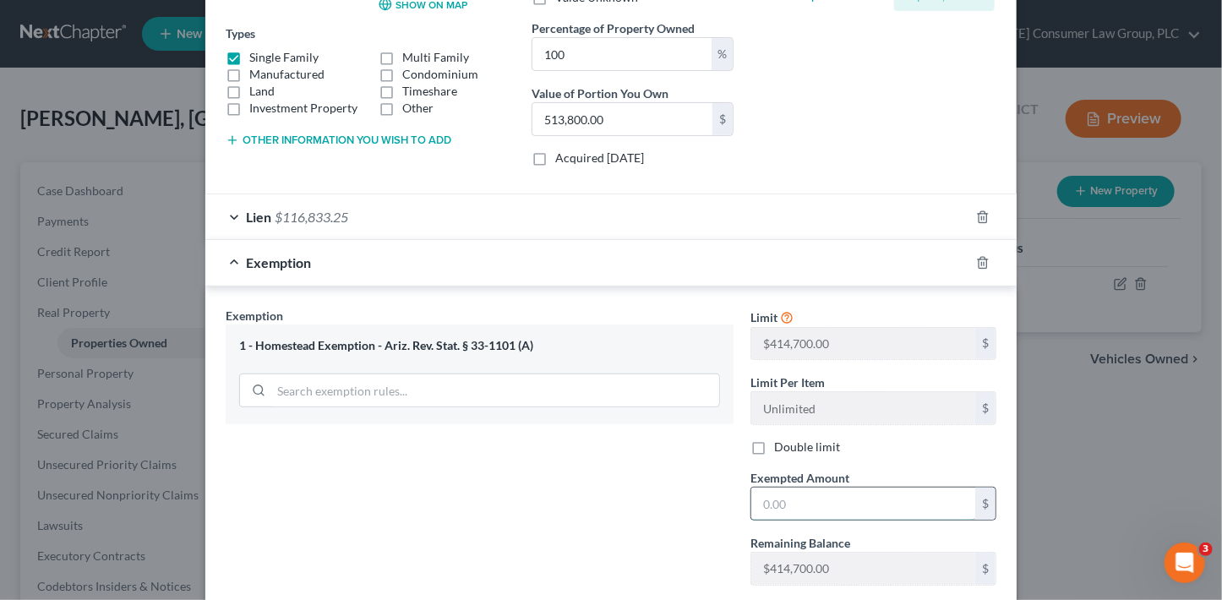
click at [765, 505] on input "text" at bounding box center [863, 504] width 224 height 32
paste input "396,966.75"
type input "396,966.75"
click at [676, 486] on div "Exemption Set must be selected for CA. Exemption * 1 - Homestead Exemption - [G…" at bounding box center [479, 453] width 525 height 292
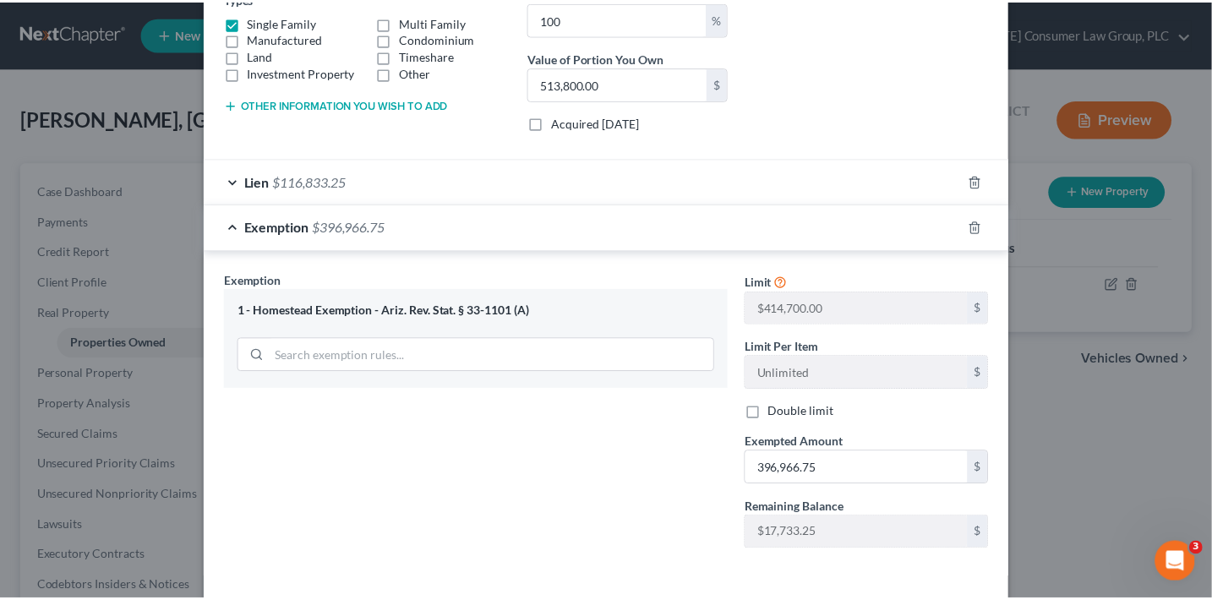
scroll to position [379, 0]
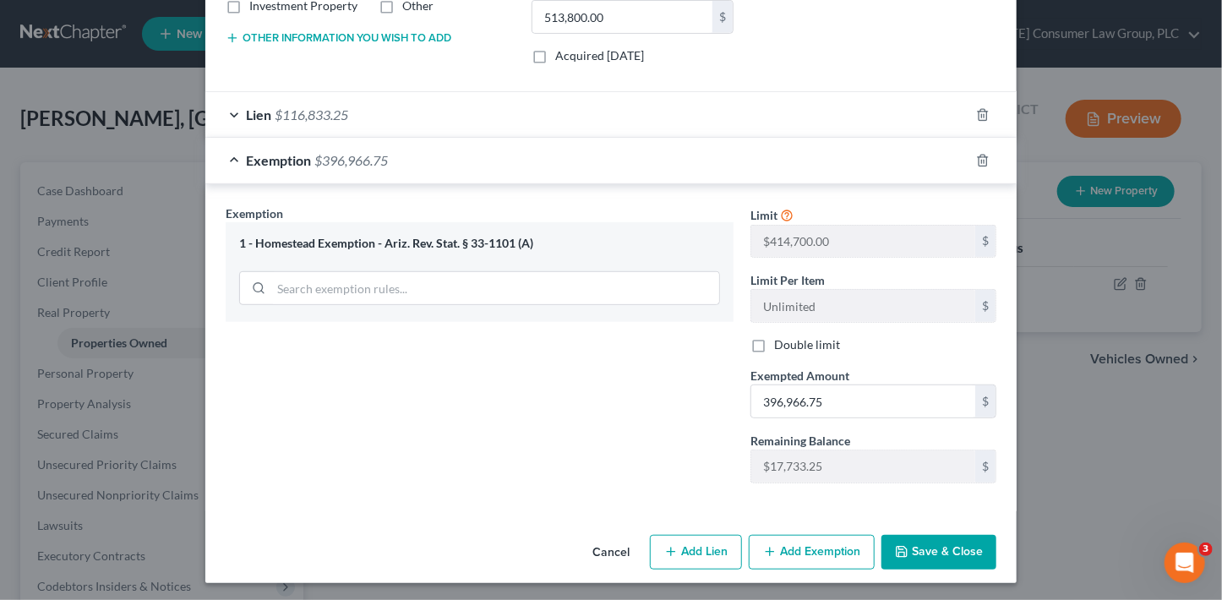
click at [921, 548] on button "Save & Close" at bounding box center [939, 553] width 115 height 36
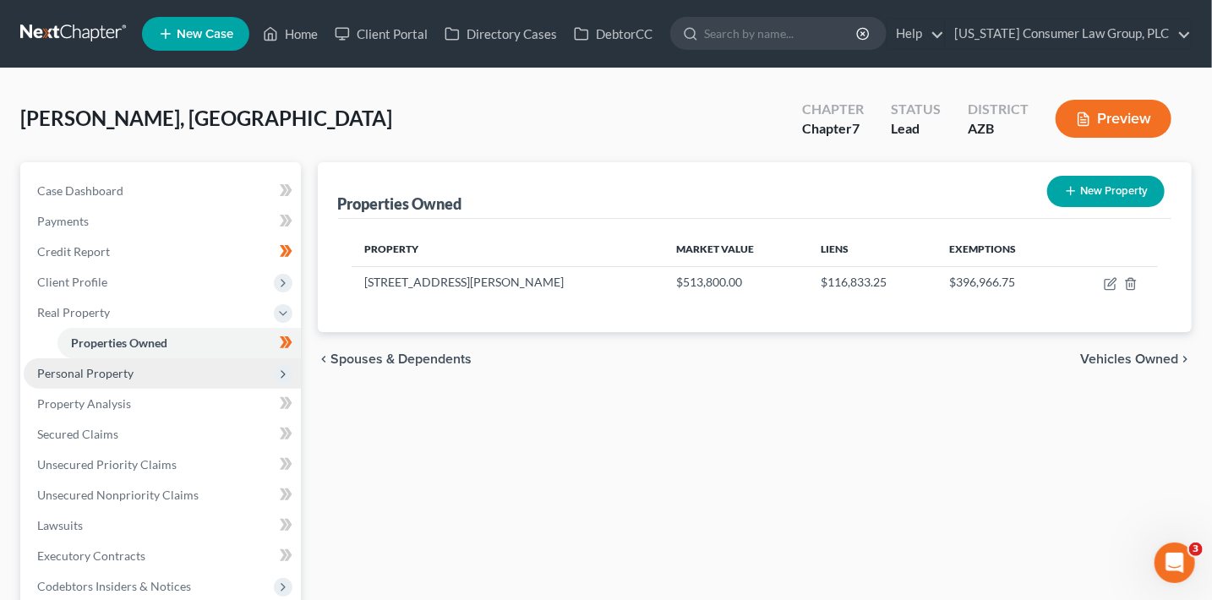
click at [110, 364] on span "Personal Property" at bounding box center [162, 373] width 277 height 30
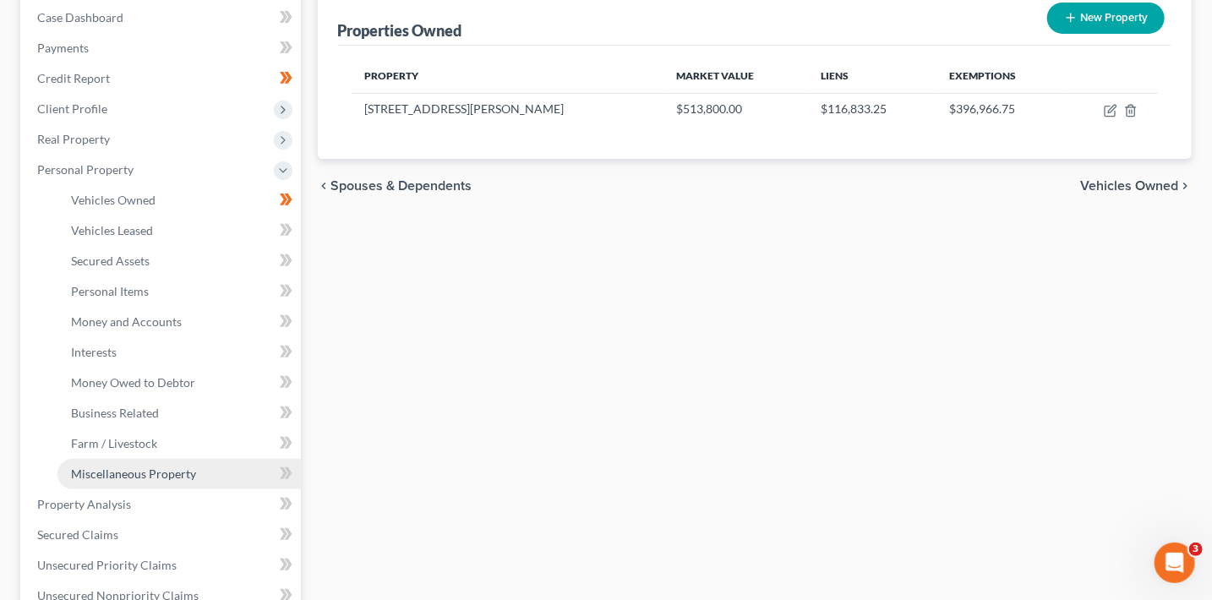
click at [191, 471] on span "Miscellaneous Property" at bounding box center [133, 474] width 125 height 14
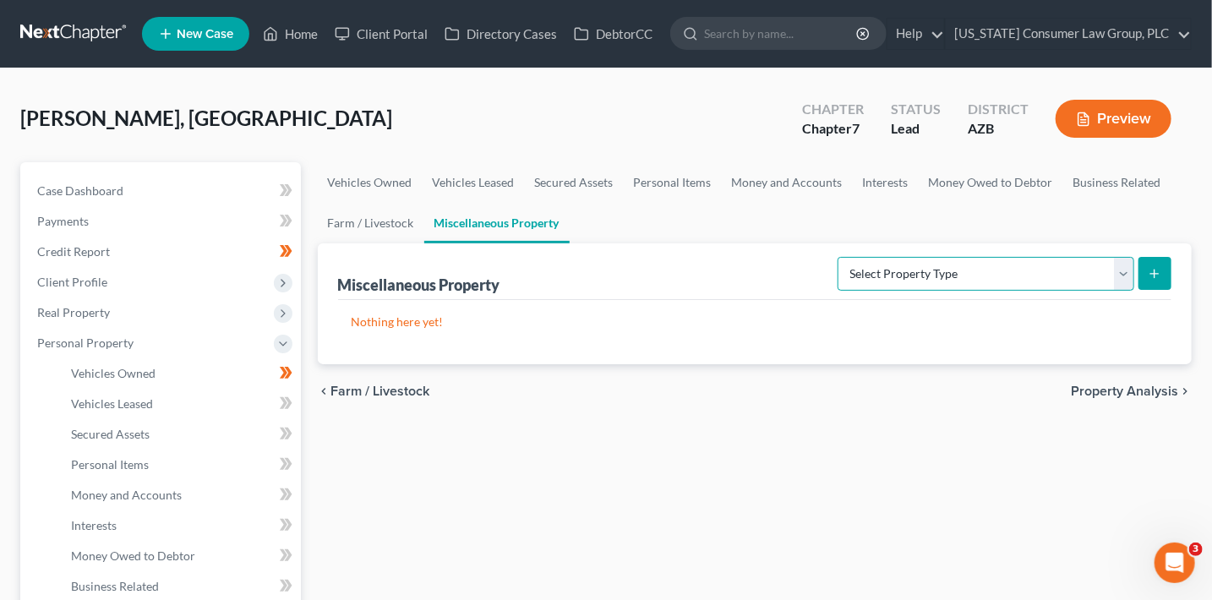
click at [949, 264] on select "Select Property Type Assigned for Creditor Benefit [DATE] (SOFA: 12) Holding fo…" at bounding box center [986, 274] width 297 height 34
select select "transferred"
click at [838, 257] on select "Select Property Type Assigned for Creditor Benefit [DATE] (SOFA: 12) Holding fo…" at bounding box center [986, 274] width 297 height 34
click at [1152, 279] on button "submit" at bounding box center [1155, 273] width 33 height 33
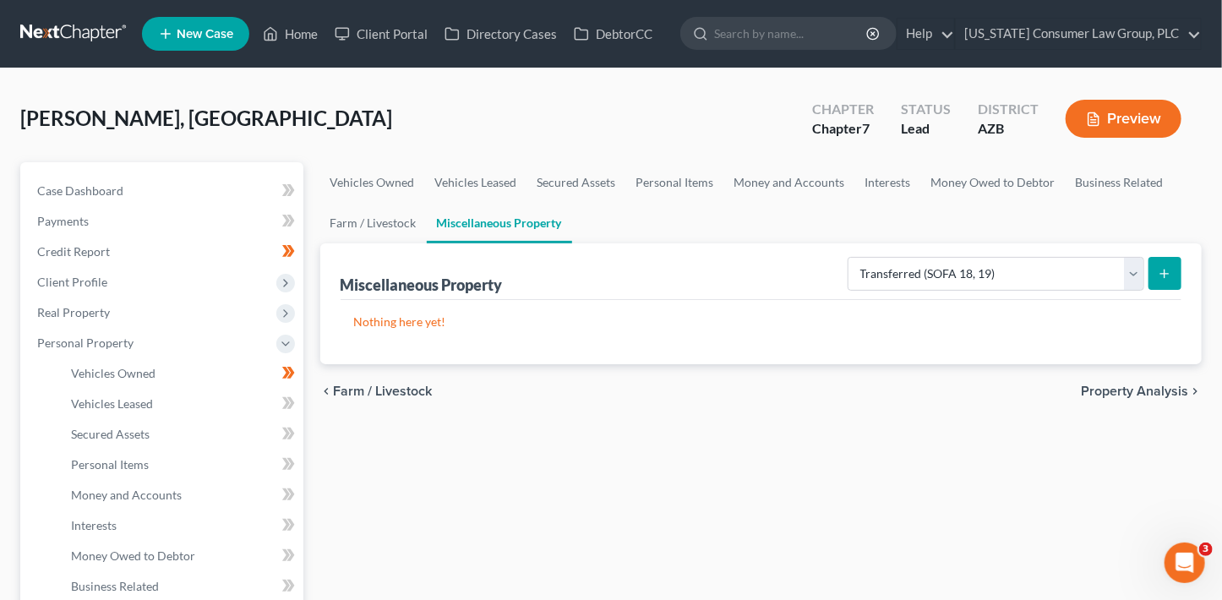
select select "Ordinary ([DATE])"
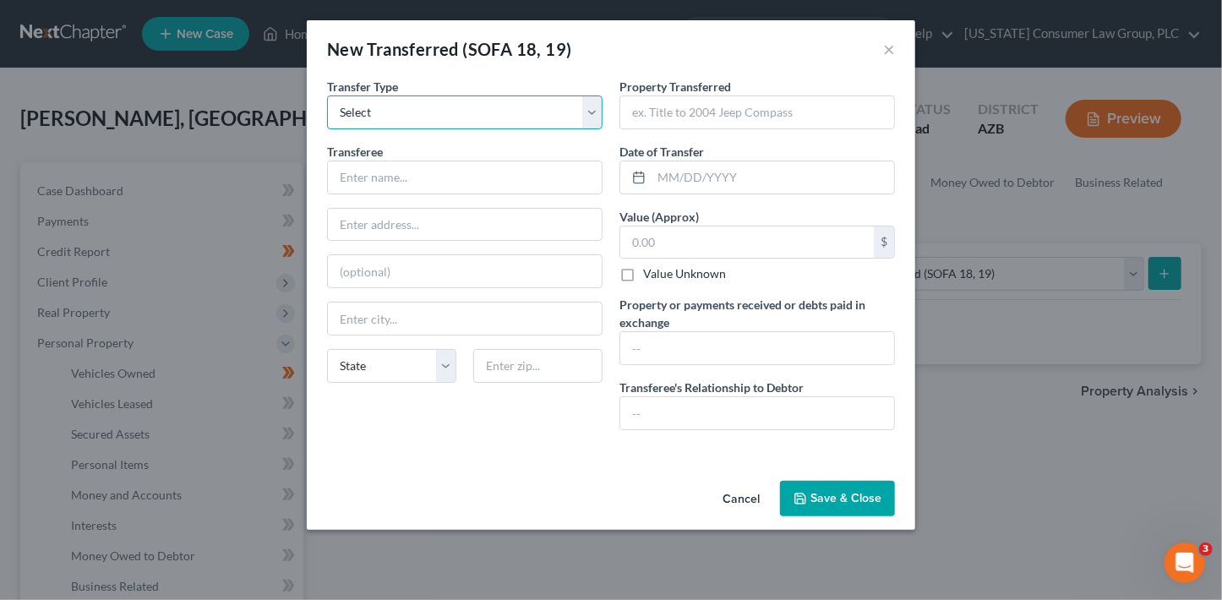
click at [483, 116] on select "Select Ordinary ([DATE]) [DATE]" at bounding box center [465, 113] width 276 height 34
click at [327, 96] on select "Select Ordinary ([DATE]) [DATE]" at bounding box center [465, 113] width 276 height 34
click at [488, 168] on input "text" at bounding box center [465, 177] width 274 height 32
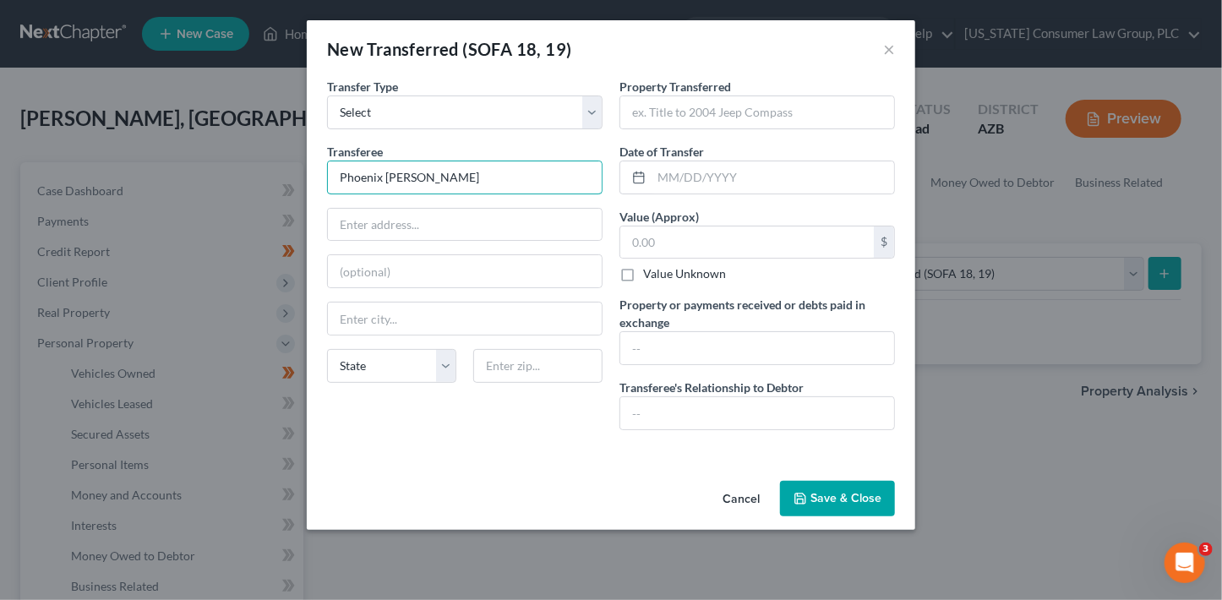
type input "Phoenix [PERSON_NAME]"
drag, startPoint x: 443, startPoint y: 176, endPoint x: 278, endPoint y: 159, distance: 165.7
click at [278, 159] on div "New Transferred (SOFA 18, 19) × An exemption set must first be selected from th…" at bounding box center [611, 300] width 1222 height 600
click at [678, 107] on input "text" at bounding box center [757, 112] width 274 height 32
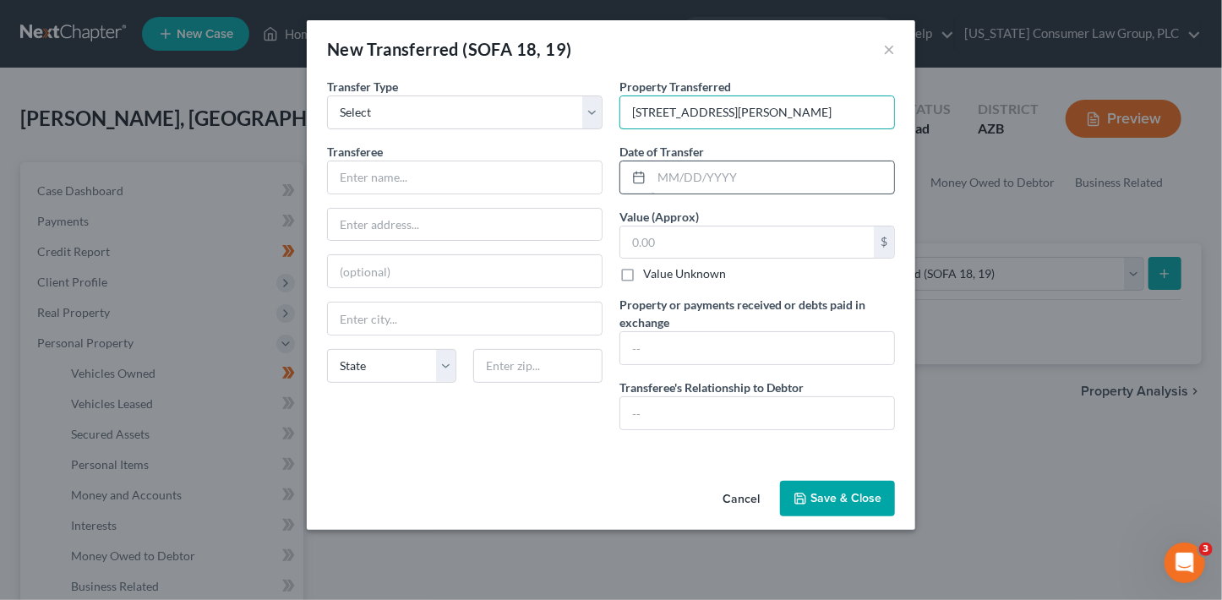
type input "[STREET_ADDRESS][PERSON_NAME]"
click at [668, 179] on input "text" at bounding box center [773, 177] width 243 height 32
type input "[DATE]"
click at [353, 173] on input "text" at bounding box center [465, 177] width 274 height 32
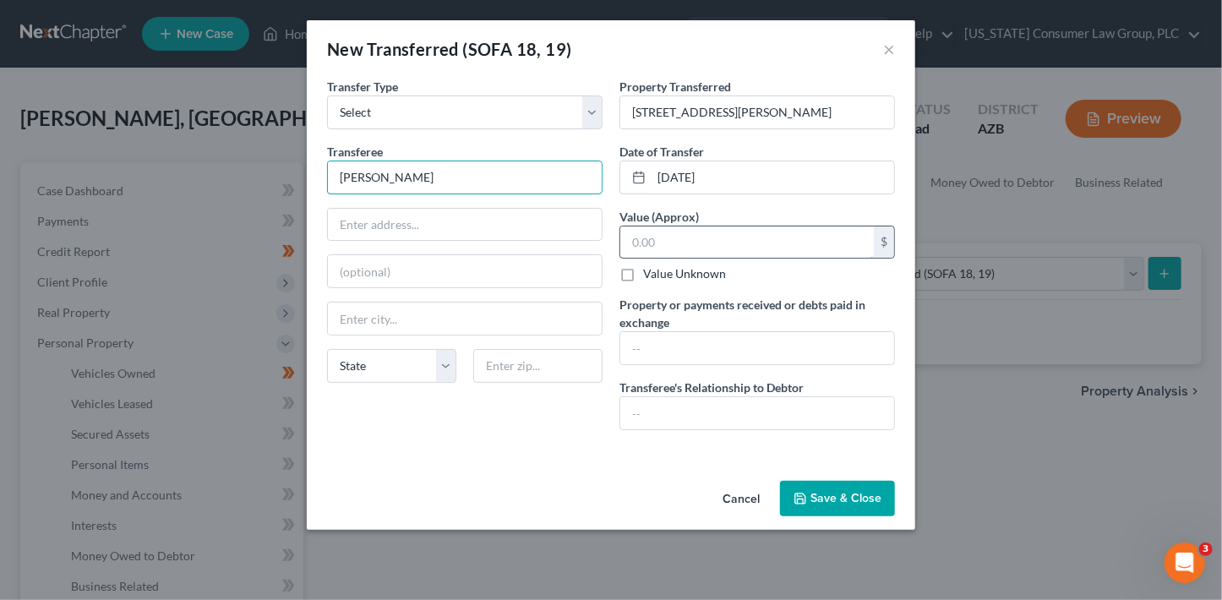
type input "[PERSON_NAME]"
click at [691, 242] on input "text" at bounding box center [747, 243] width 254 height 32
type input "555,000"
click at [724, 352] on input "text" at bounding box center [757, 348] width 274 height 32
type input "N"
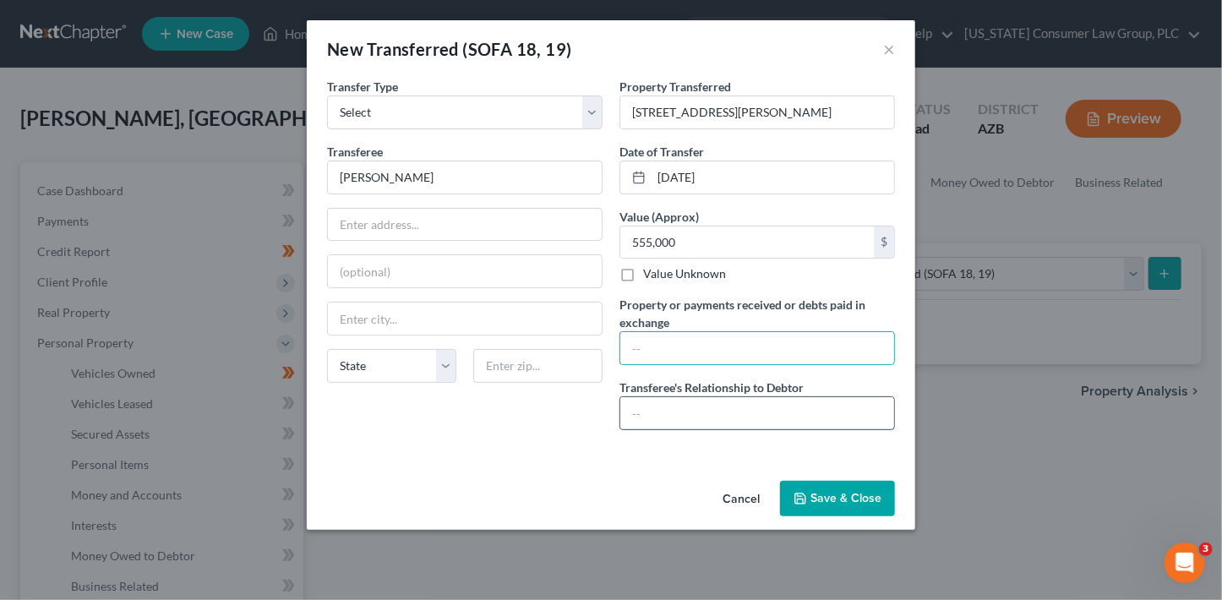
click at [762, 412] on input "text" at bounding box center [757, 413] width 274 height 32
type input "Family member"
click at [665, 346] on input "text" at bounding box center [757, 348] width 274 height 32
paste input "Transfer of real property located at [STREET_ADDRESS][PERSON_NAME]. Property tr…"
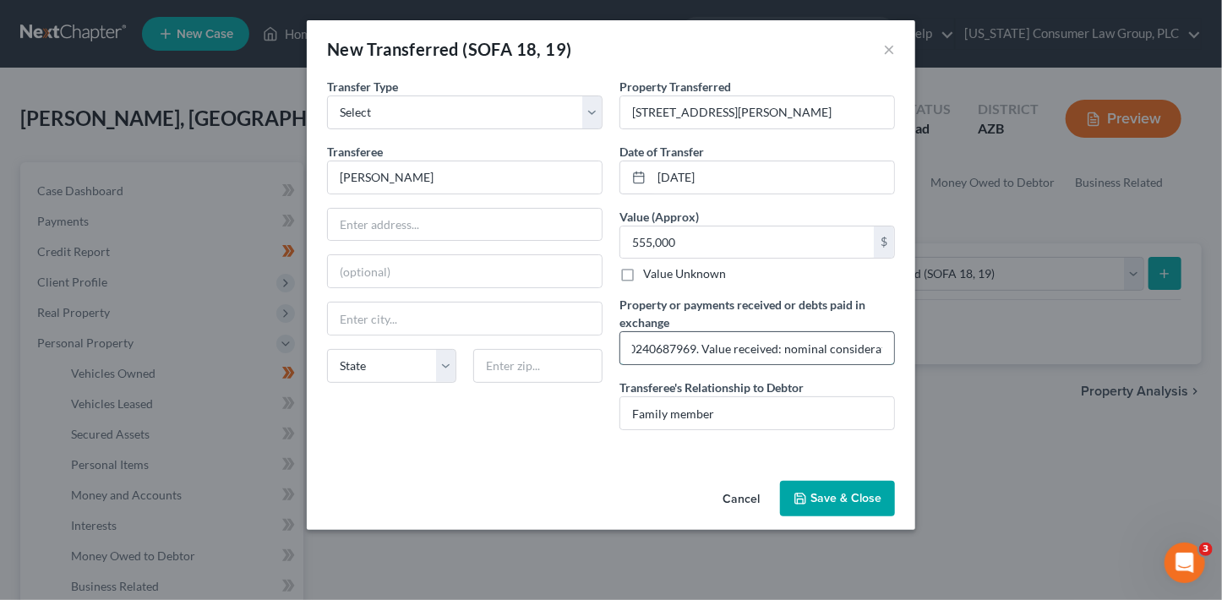
scroll to position [0, 1156]
type input "Transfer of real property located at [STREET_ADDRESS][PERSON_NAME]. Property tr…"
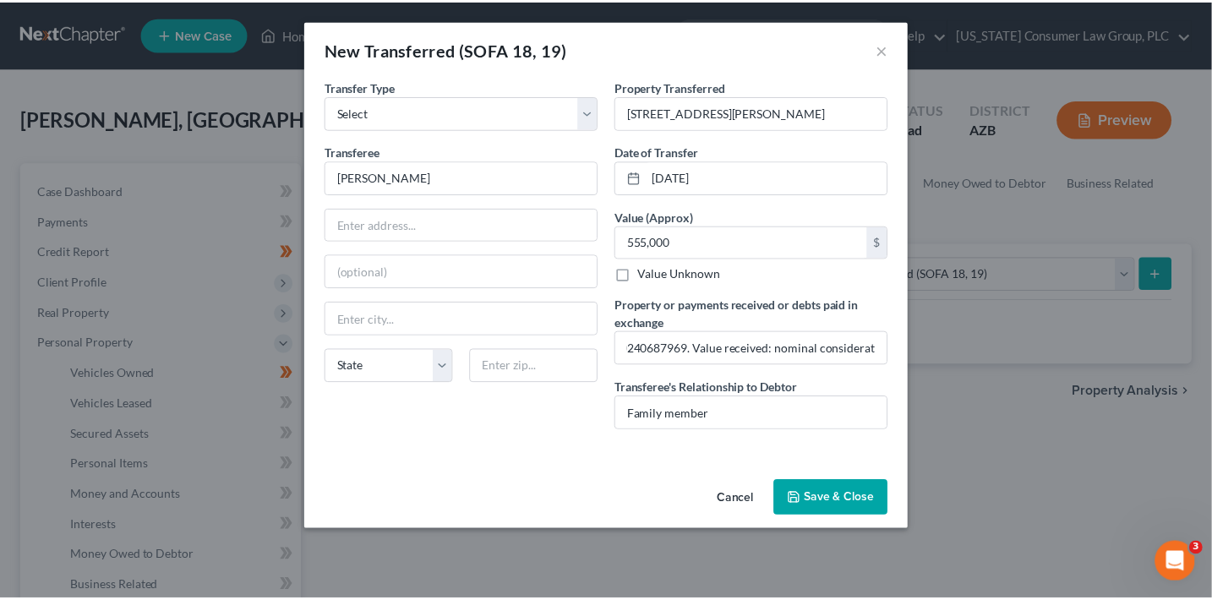
scroll to position [0, 0]
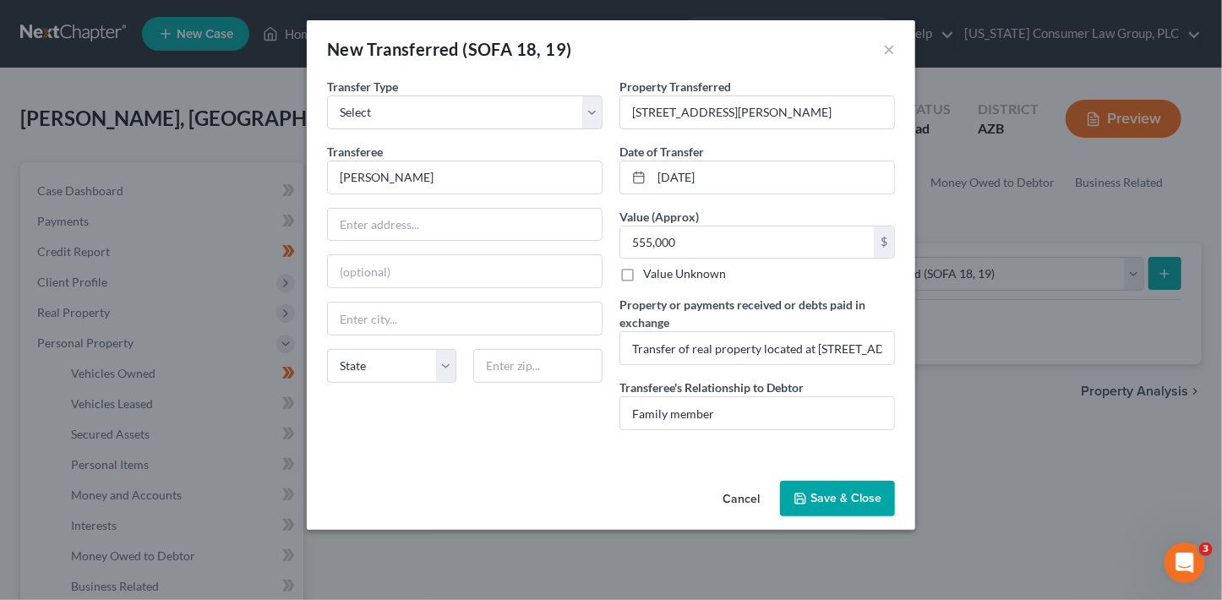
click at [836, 500] on button "Save & Close" at bounding box center [837, 499] width 115 height 36
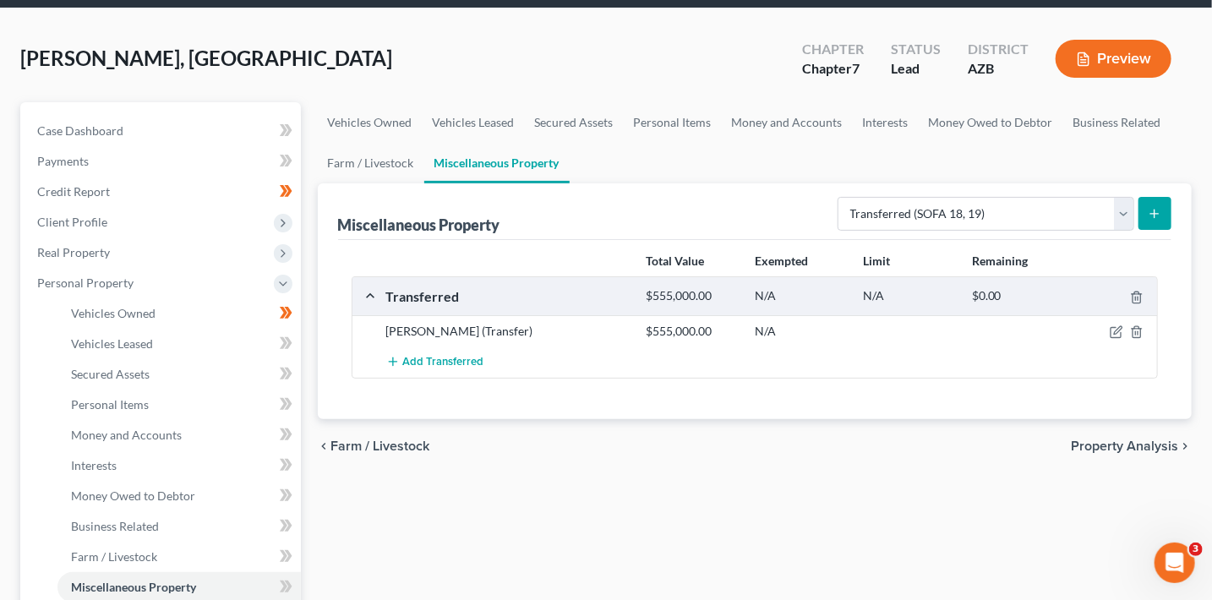
scroll to position [93, 0]
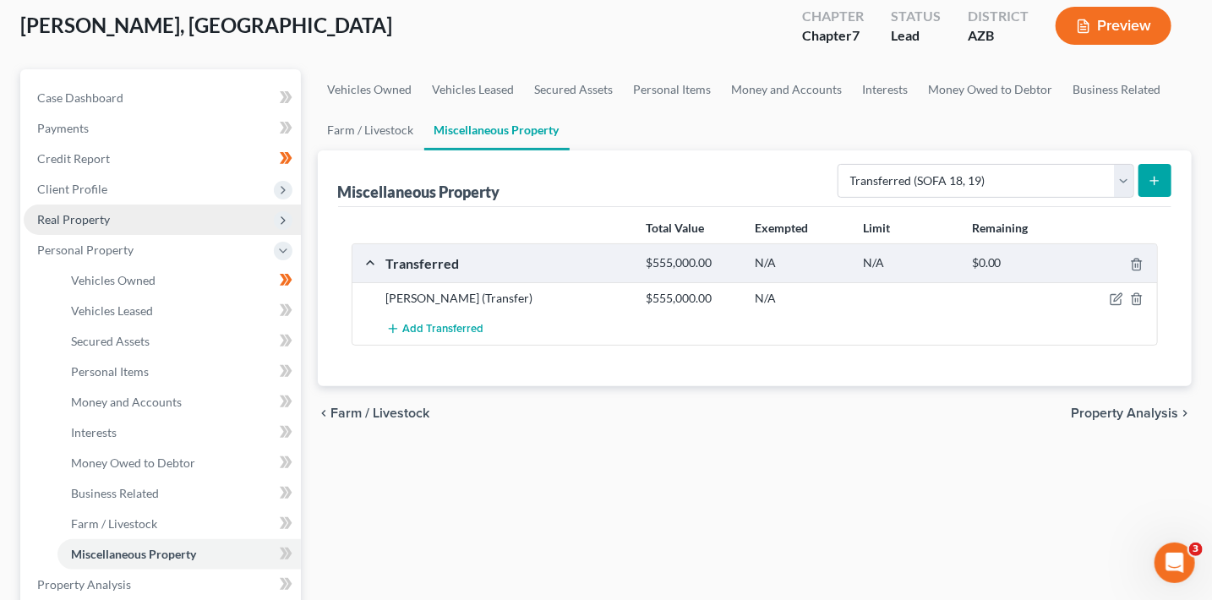
click at [83, 223] on span "Real Property" at bounding box center [73, 219] width 73 height 14
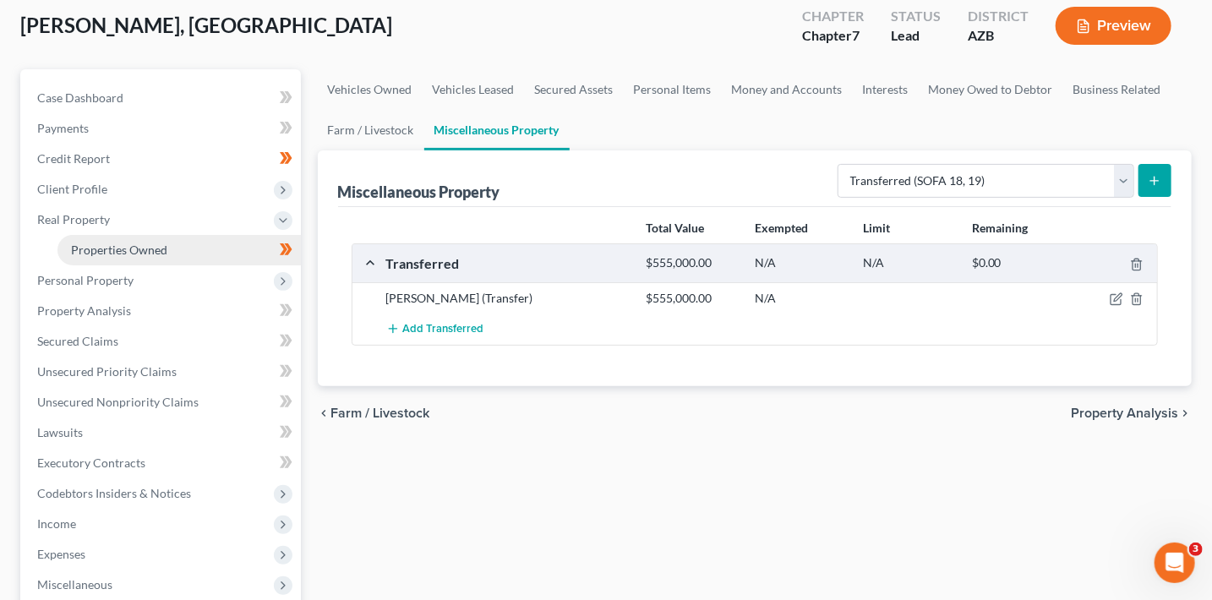
click at [129, 243] on span "Properties Owned" at bounding box center [119, 250] width 96 height 14
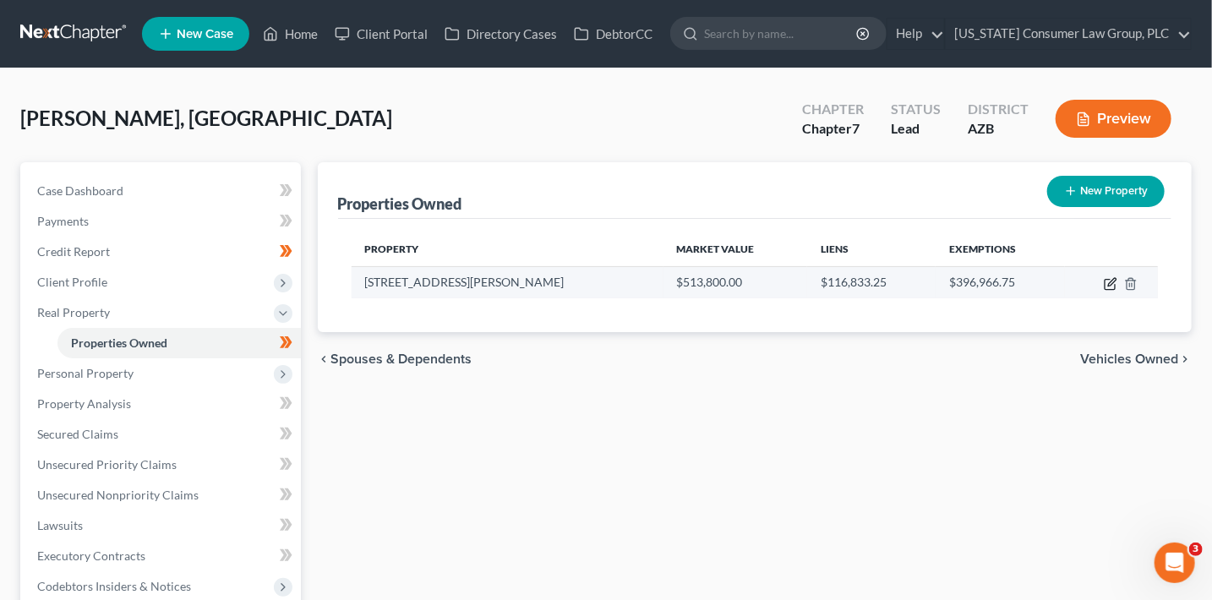
click at [1115, 286] on icon "button" at bounding box center [1110, 285] width 10 height 10
select select "3"
select select "7"
select select "0"
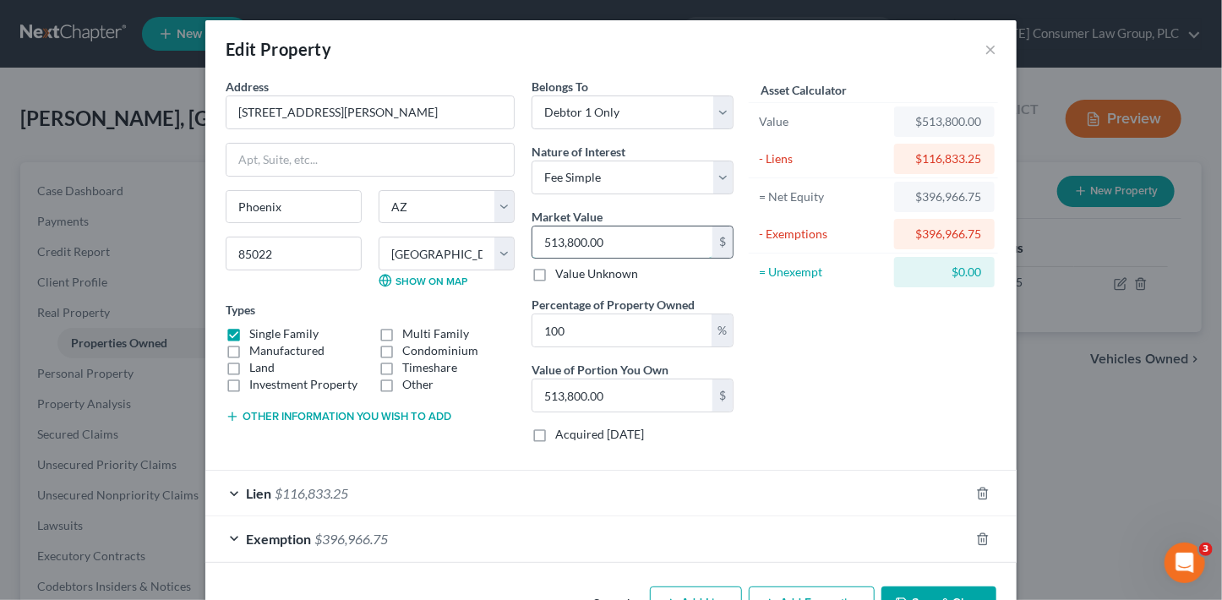
click at [622, 238] on input "513,800.00" at bounding box center [623, 243] width 180 height 32
type input "5"
type input "5.00"
type input "55"
type input "55.00"
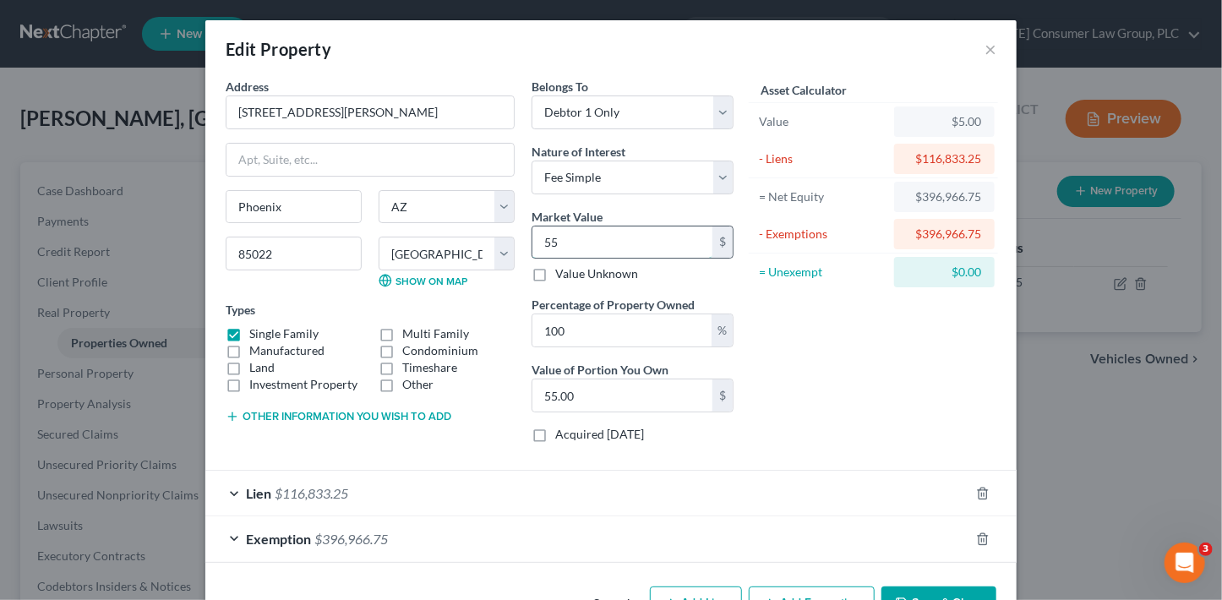
type input "555"
type input "555.00"
type input "5550"
type input "5,550.00"
type input "5,5500"
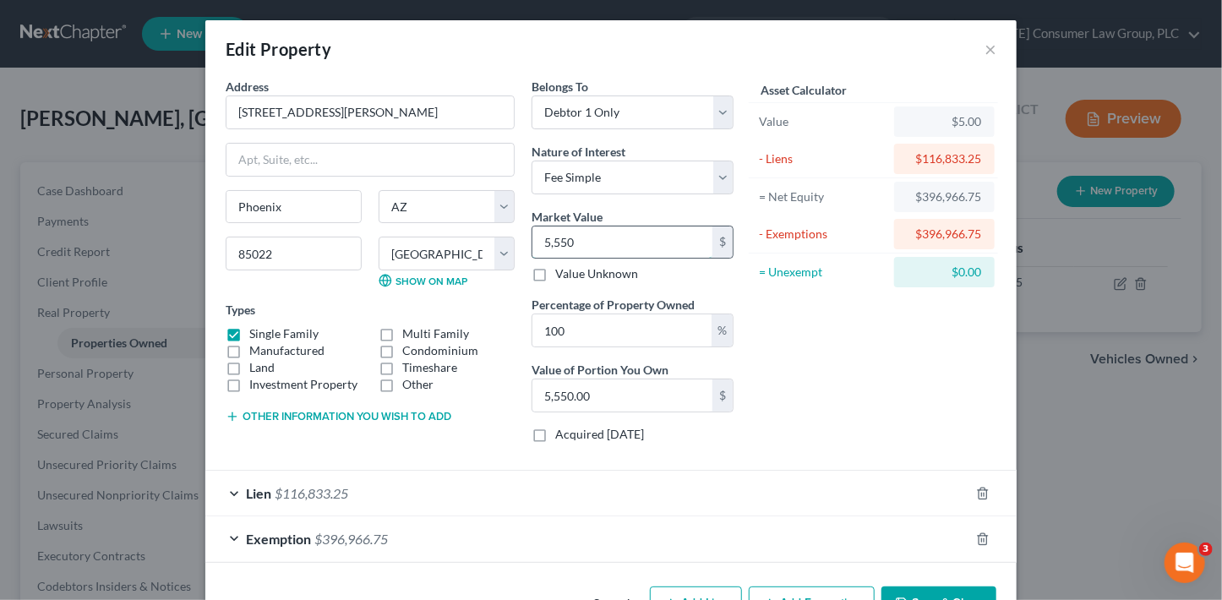
type input "55,500.00"
type input "55,5000"
type input "555,000.00"
type input "555,000"
click at [879, 381] on div "Asset Calculator Value $555,000.00 - Liens $116,833.25 = Net Equity -$116,828.2…" at bounding box center [873, 267] width 263 height 379
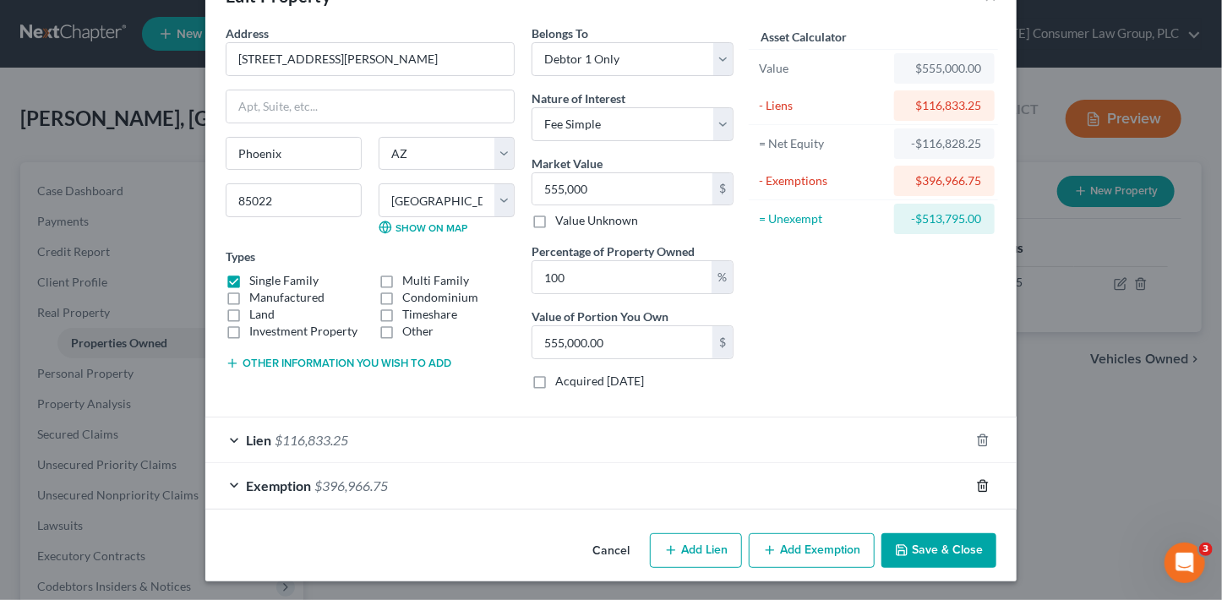
click at [984, 482] on icon "button" at bounding box center [983, 486] width 14 height 14
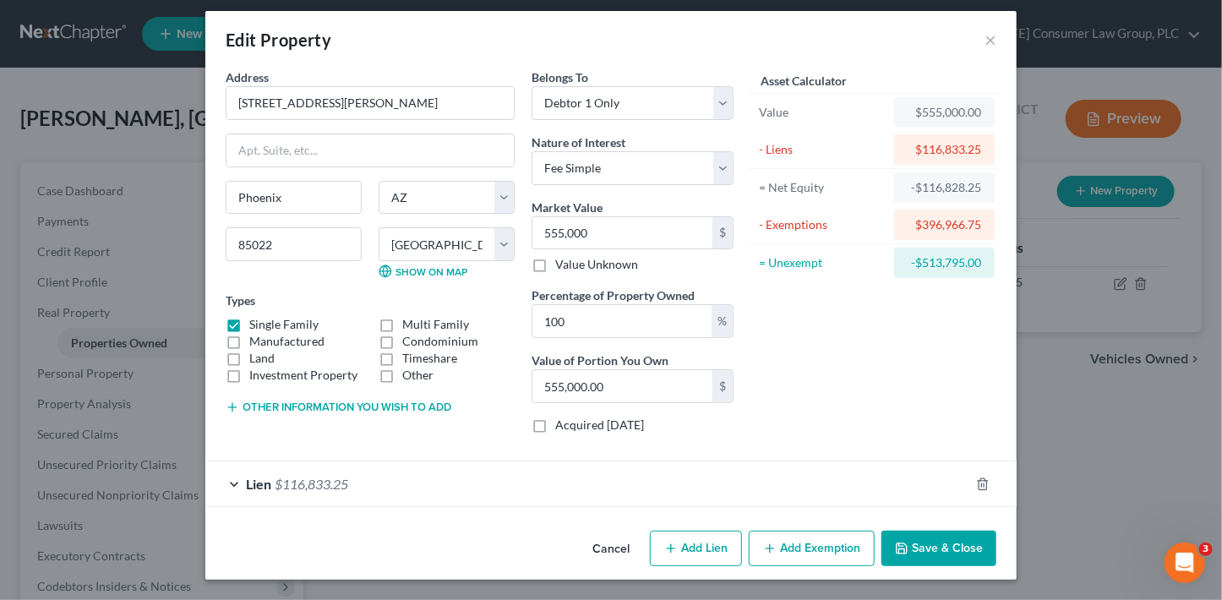
scroll to position [7, 0]
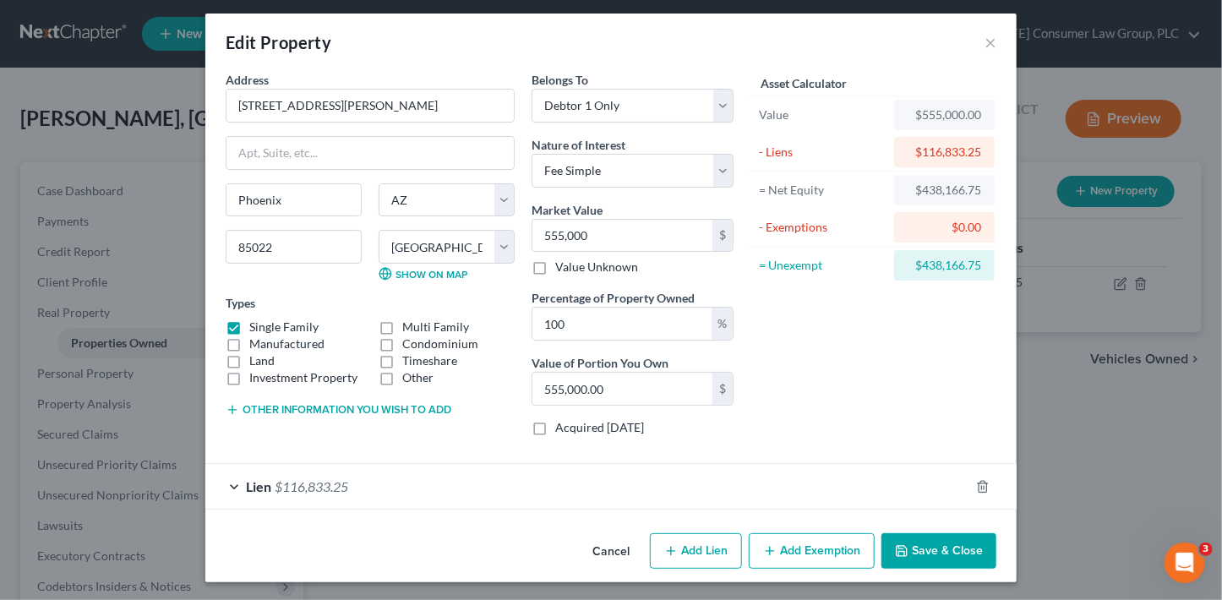
click at [833, 553] on button "Add Exemption" at bounding box center [812, 551] width 126 height 36
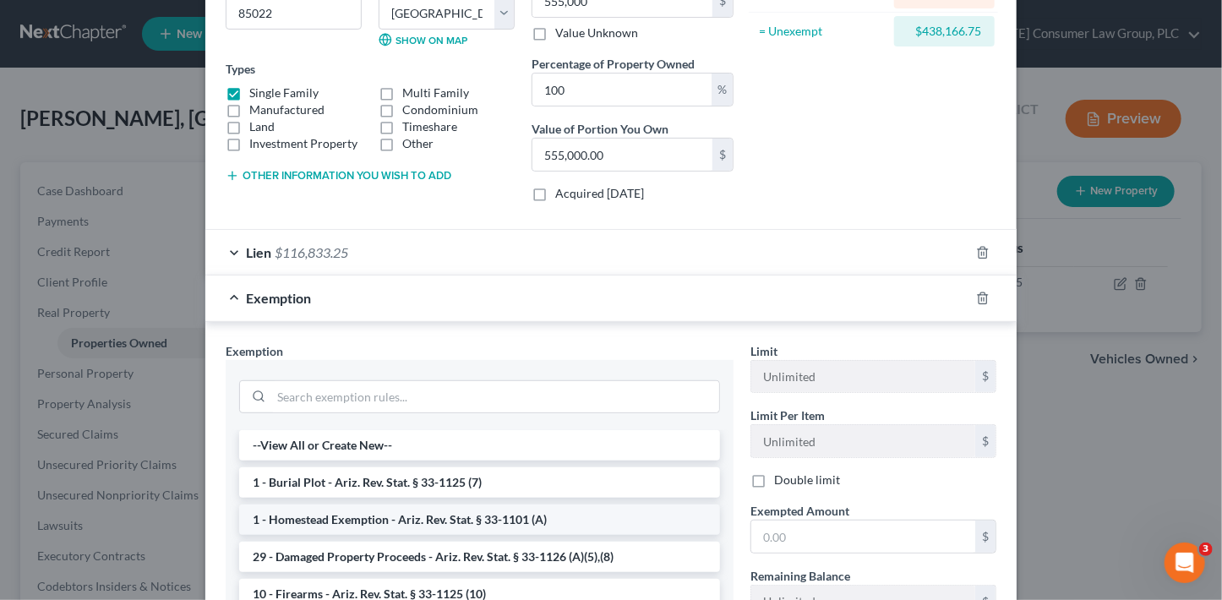
scroll to position [281, 0]
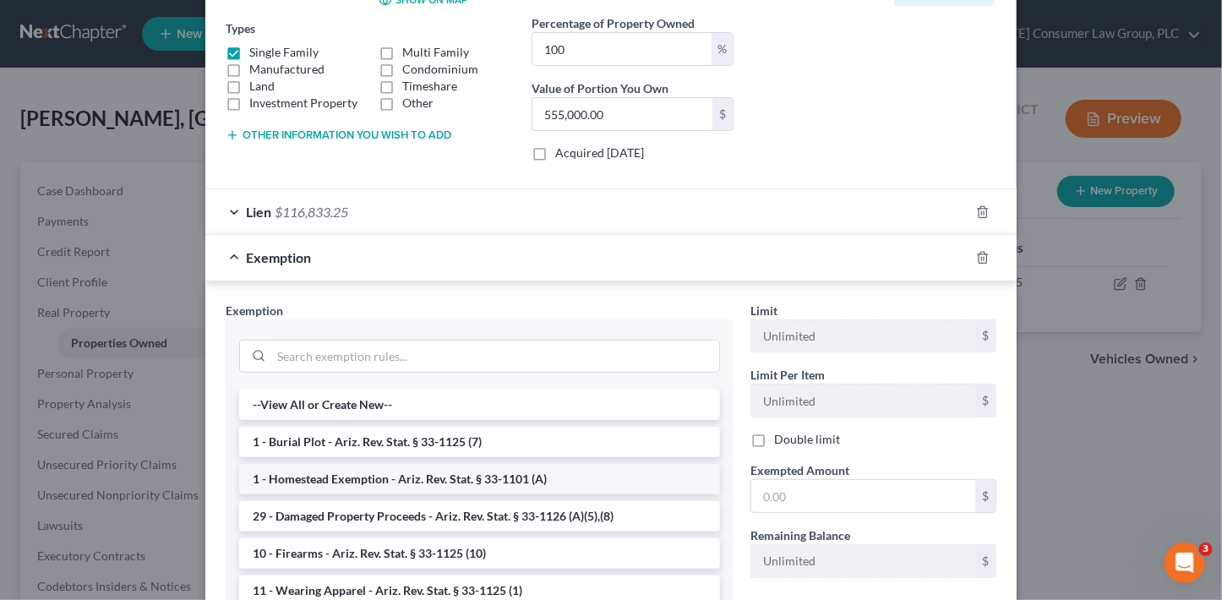
click at [525, 479] on li "1 - Homestead Exemption - Ariz. Rev. Stat. § 33-1101 (A)" at bounding box center [479, 479] width 481 height 30
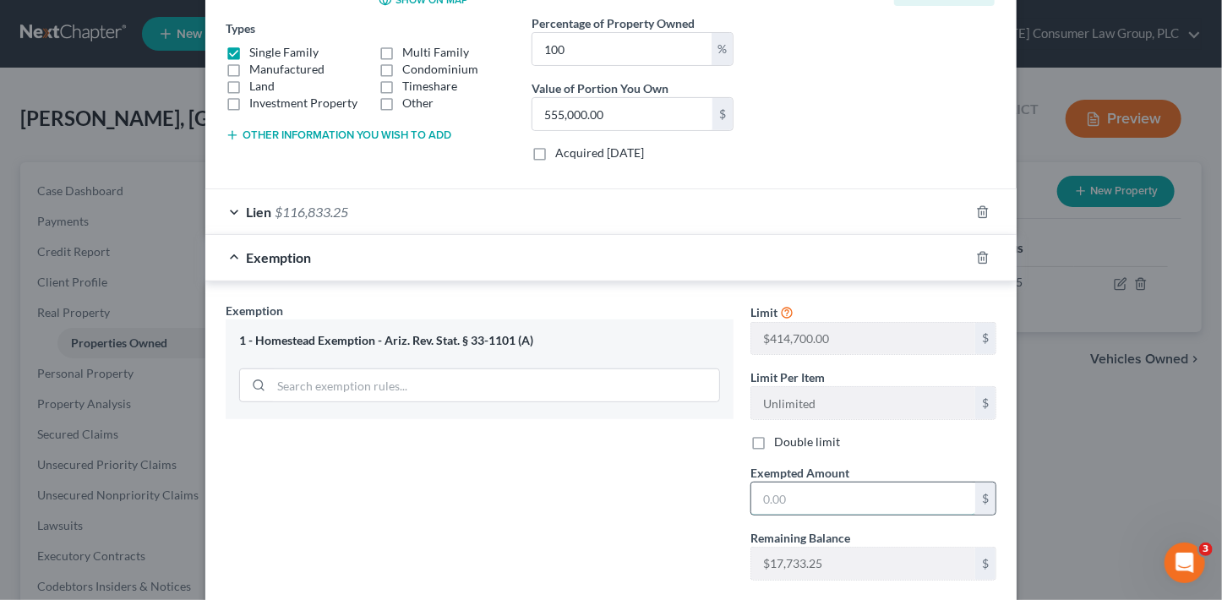
click at [775, 497] on input "text" at bounding box center [863, 499] width 224 height 32
type input "425,200"
click at [605, 452] on div "Exemption Set must be selected for CA. Exemption * 1 - Homestead Exemption - [G…" at bounding box center [479, 448] width 525 height 292
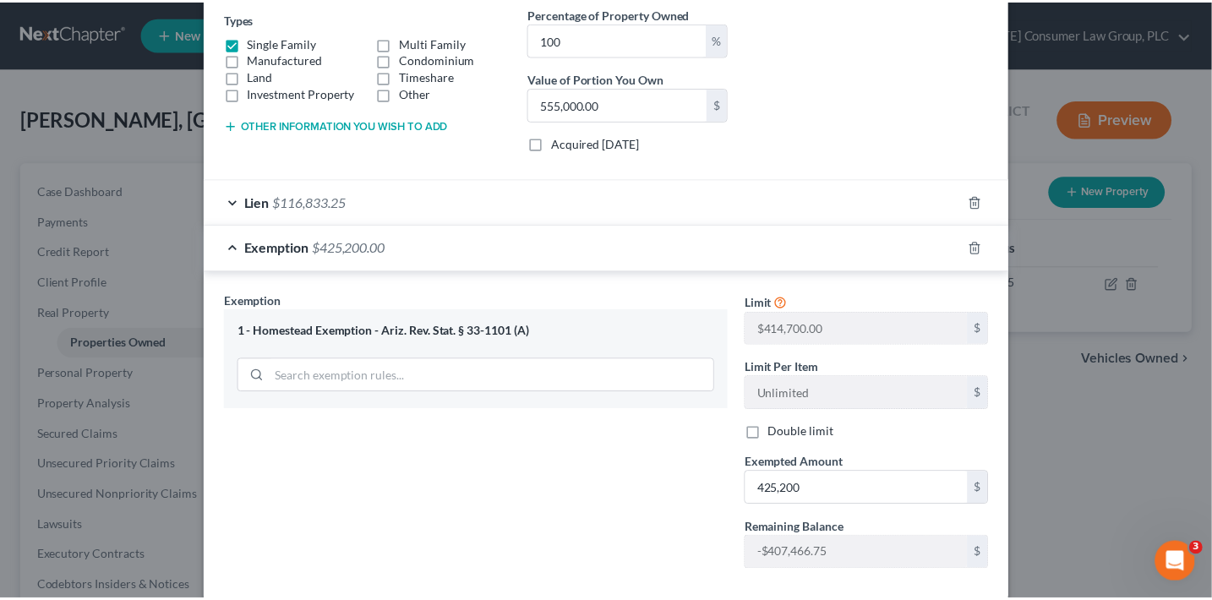
scroll to position [379, 0]
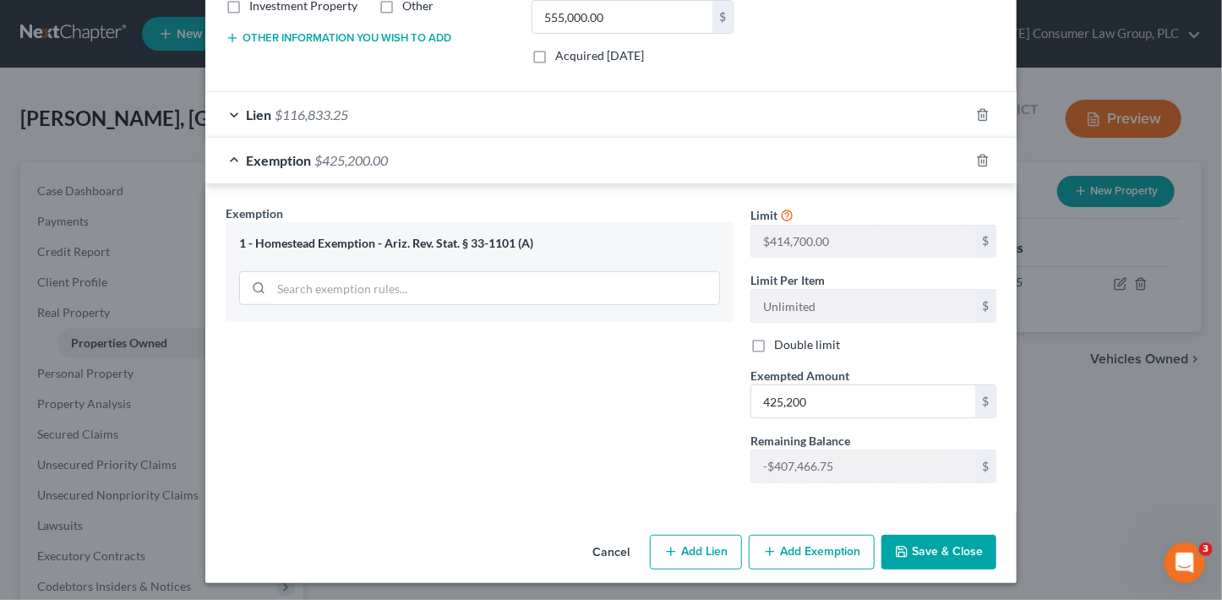
click at [943, 556] on button "Save & Close" at bounding box center [939, 553] width 115 height 36
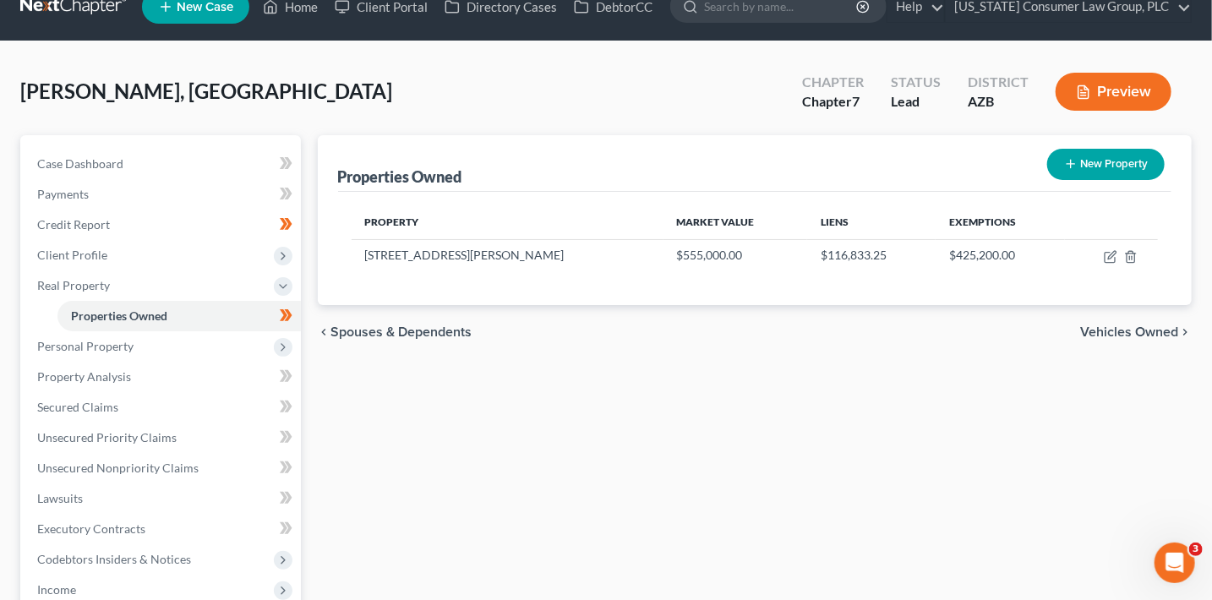
scroll to position [34, 0]
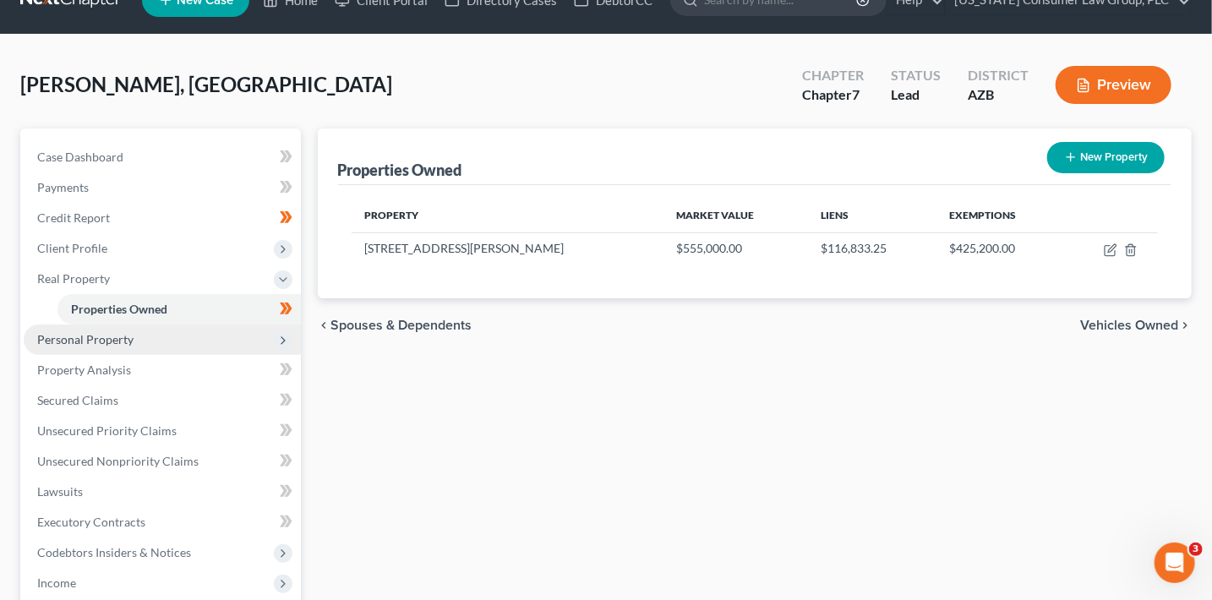
click at [103, 340] on span "Personal Property" at bounding box center [85, 339] width 96 height 14
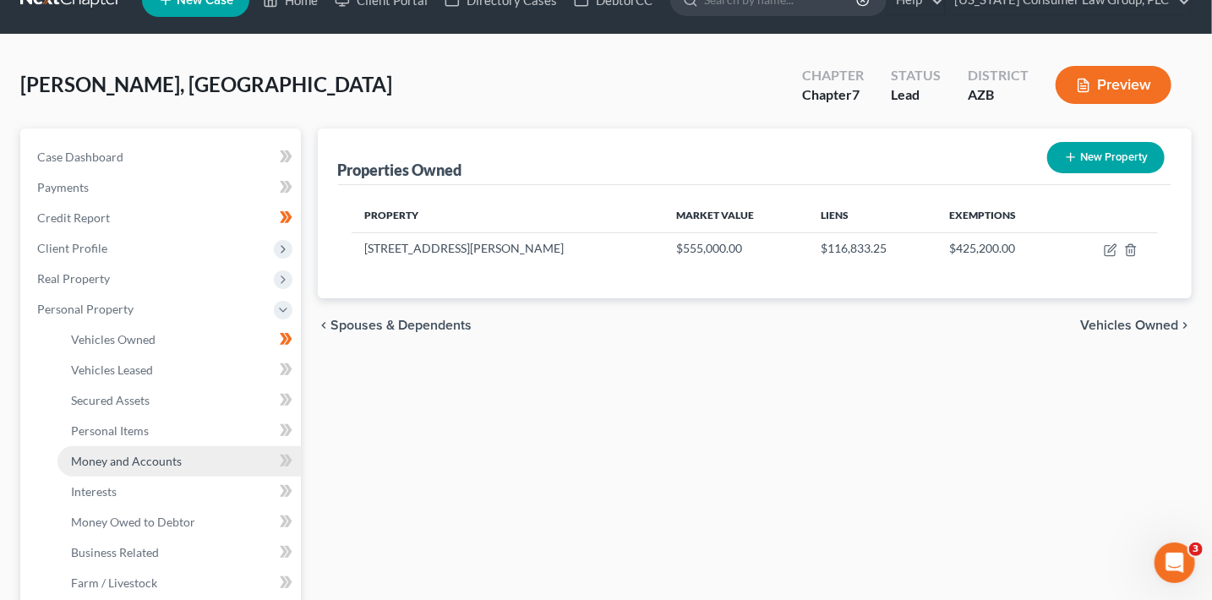
click at [183, 462] on link "Money and Accounts" at bounding box center [178, 461] width 243 height 30
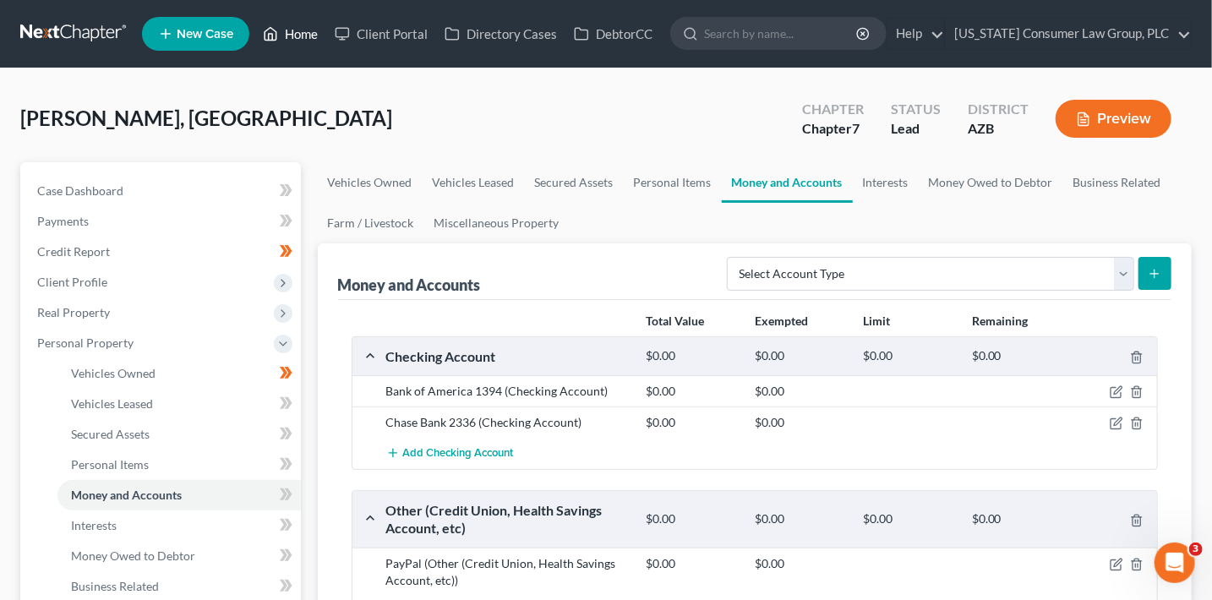
click at [301, 35] on link "Home" at bounding box center [290, 34] width 72 height 30
